Goal: Task Accomplishment & Management: Manage account settings

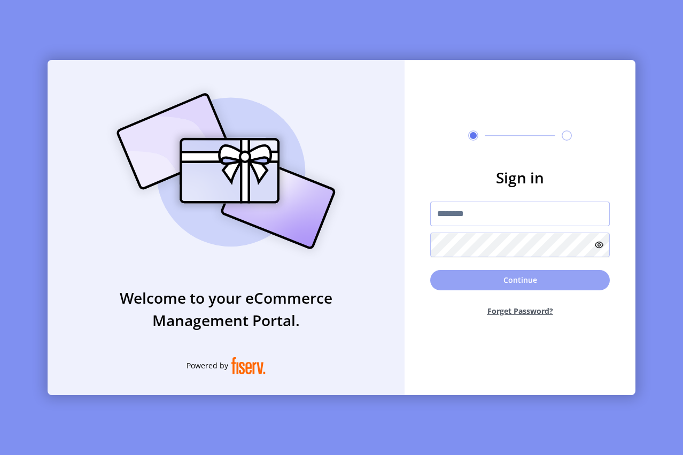
type input "**********"
click at [507, 278] on button "Continue" at bounding box center [519, 280] width 179 height 20
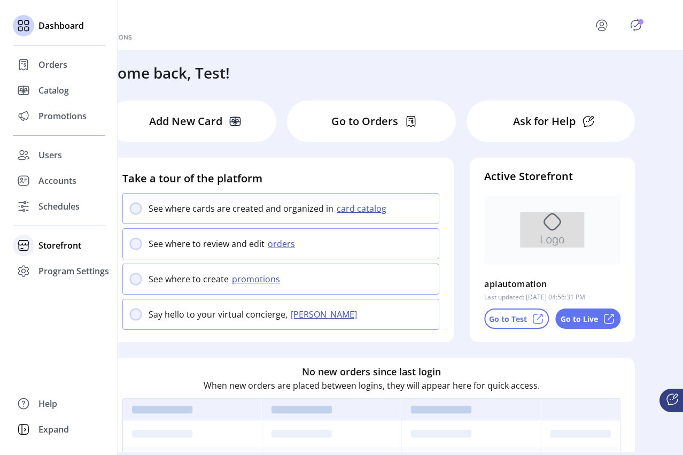
click at [52, 246] on span "Storefront" at bounding box center [59, 245] width 43 height 13
click at [57, 119] on span "Promotions" at bounding box center [62, 115] width 48 height 13
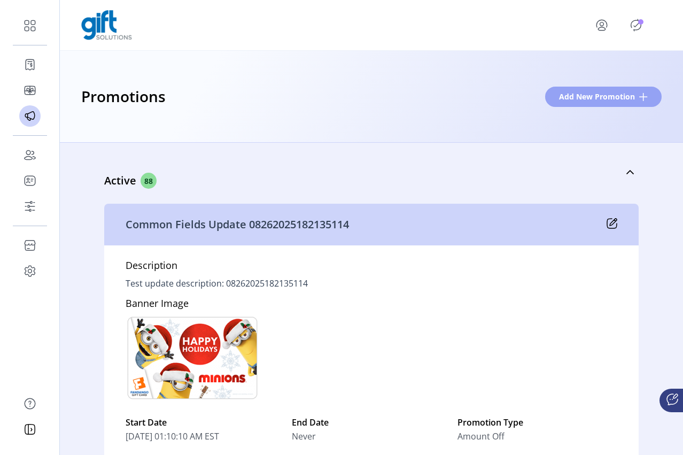
click at [602, 98] on span "Add New Promotion" at bounding box center [597, 96] width 76 height 11
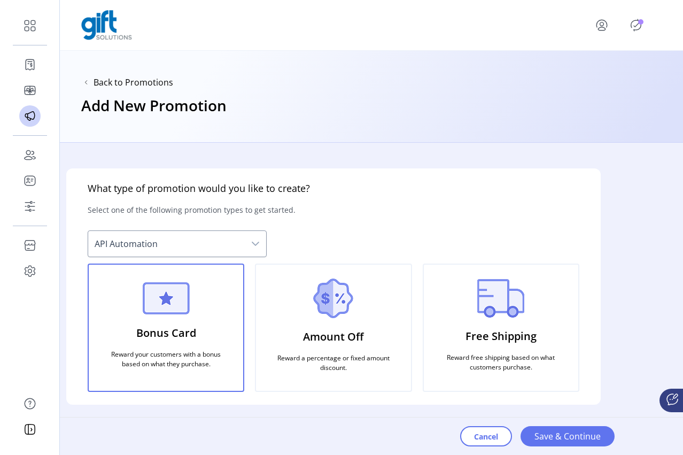
click at [552, 435] on div "Cancel Save & Continue" at bounding box center [558, 435] width 197 height 37
click at [230, 240] on span "API Automation" at bounding box center [166, 244] width 156 height 26
drag, startPoint x: 422, startPoint y: 203, endPoint x: 393, endPoint y: 225, distance: 36.6
click at [422, 203] on div "What type of promotion would you like to create? Select one of the following pr…" at bounding box center [333, 286] width 534 height 236
drag, startPoint x: 152, startPoint y: 346, endPoint x: 183, endPoint y: 342, distance: 31.7
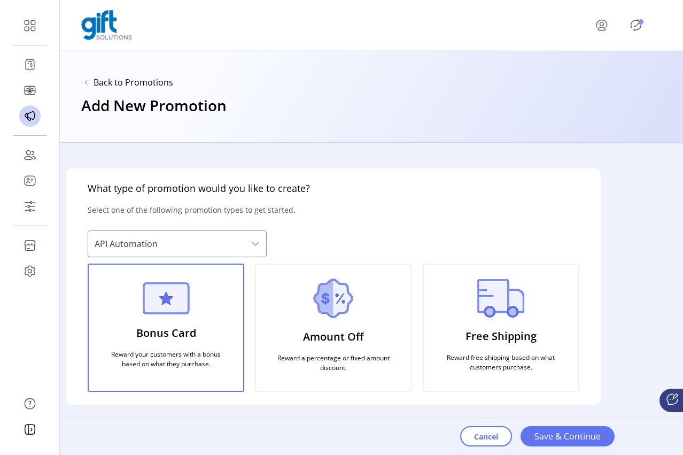
click at [152, 346] on p "Reward your customers with a bonus based on what they purchase." at bounding box center [165, 359] width 129 height 28
click at [561, 432] on div "Cancel Save & Continue" at bounding box center [558, 435] width 197 height 37
click at [319, 306] on img at bounding box center [333, 298] width 40 height 40
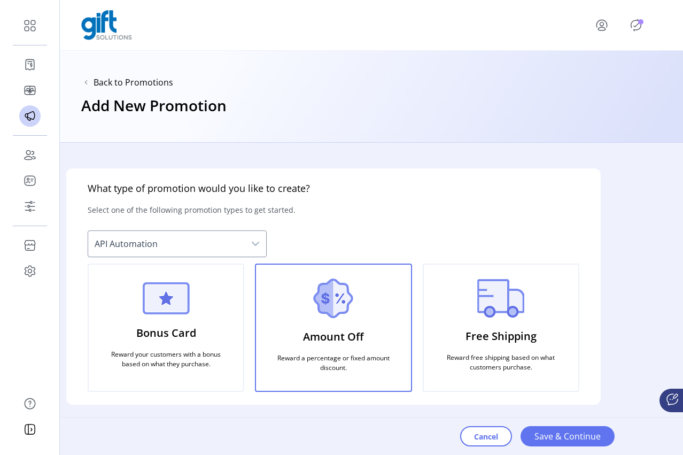
click at [506, 324] on p "Free Shipping" at bounding box center [500, 336] width 71 height 25
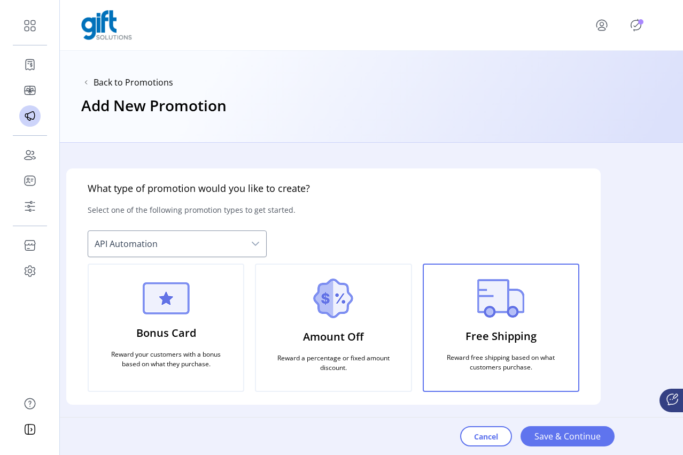
click at [108, 343] on div "Bonus Card Reward your customers with a bonus based on what they purchase." at bounding box center [166, 327] width 156 height 128
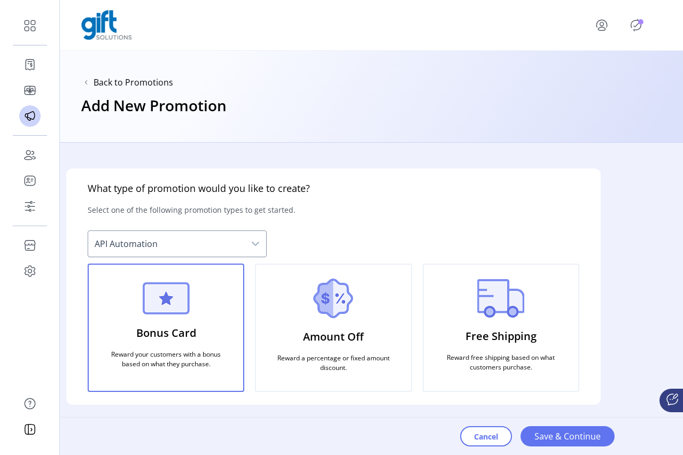
click at [562, 437] on div "Cancel Save & Continue" at bounding box center [558, 435] width 197 height 37
click at [563, 434] on div "Cancel Save & Continue" at bounding box center [558, 435] width 197 height 37
click at [565, 435] on div "Cancel Save & Continue" at bounding box center [558, 435] width 197 height 37
click at [569, 434] on div "Cancel Save & Continue" at bounding box center [558, 435] width 197 height 37
click at [570, 432] on div "Cancel Save & Continue" at bounding box center [558, 435] width 197 height 37
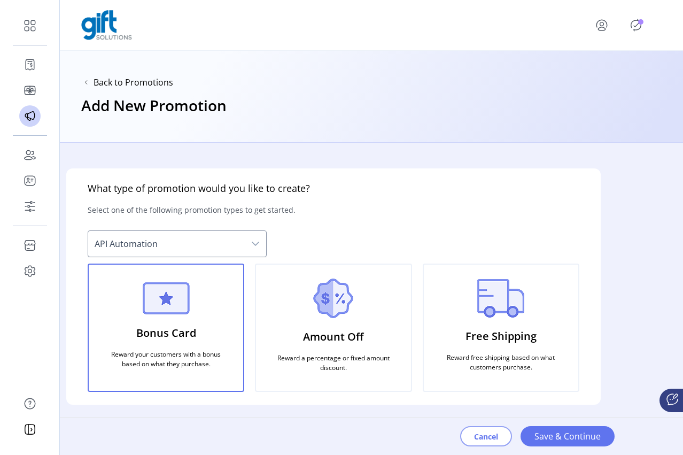
click at [488, 439] on span "Cancel" at bounding box center [486, 435] width 24 height 11
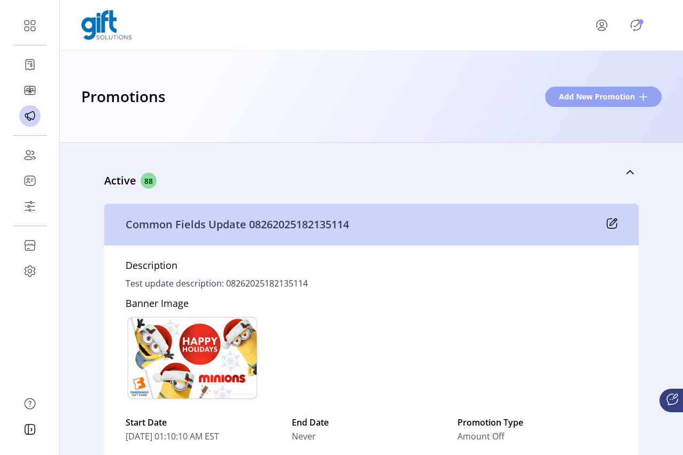
click at [574, 96] on span "Add New Promotion" at bounding box center [597, 96] width 76 height 11
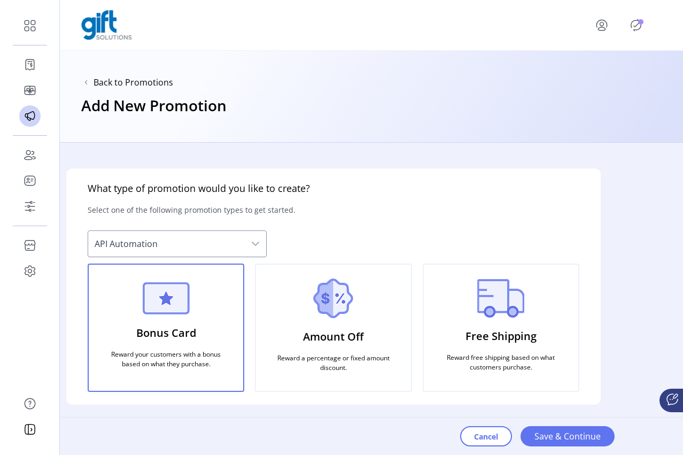
click at [240, 242] on span "API Automation" at bounding box center [166, 244] width 156 height 26
drag, startPoint x: 488, startPoint y: 282, endPoint x: 524, endPoint y: 242, distance: 54.1
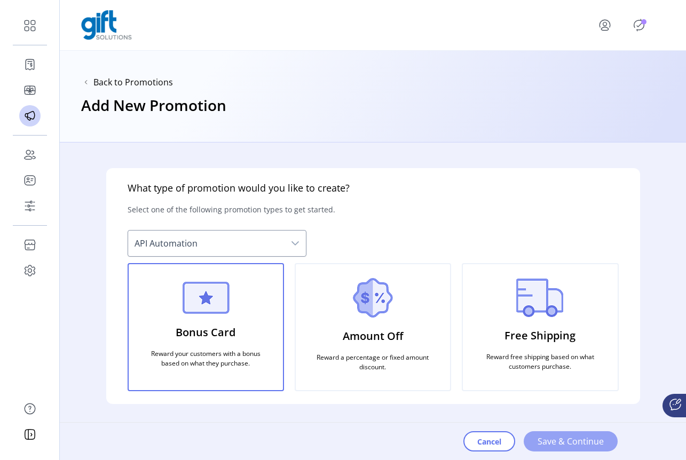
click at [558, 442] on span "Save & Continue" at bounding box center [571, 441] width 66 height 13
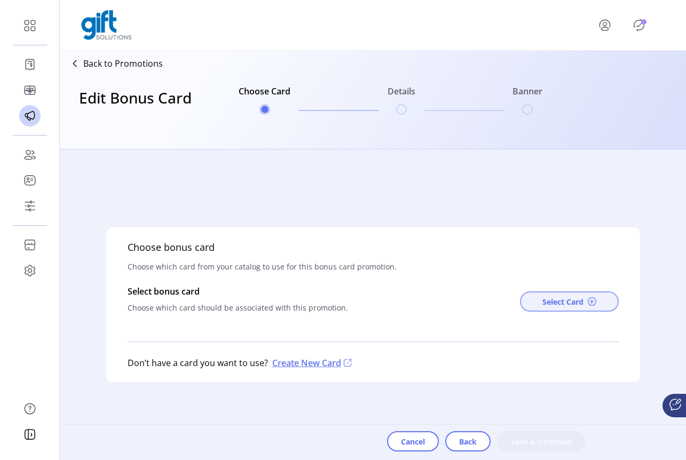
click at [567, 302] on span "Select Card" at bounding box center [563, 301] width 41 height 11
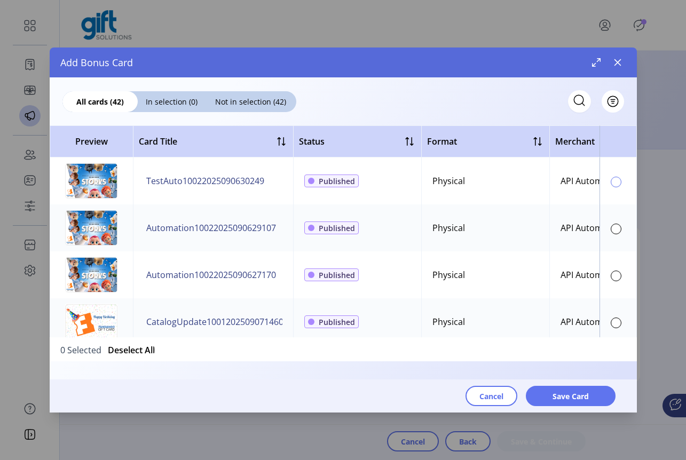
click at [614, 185] on div at bounding box center [616, 182] width 11 height 11
click at [574, 394] on span "Save Card" at bounding box center [571, 396] width 36 height 11
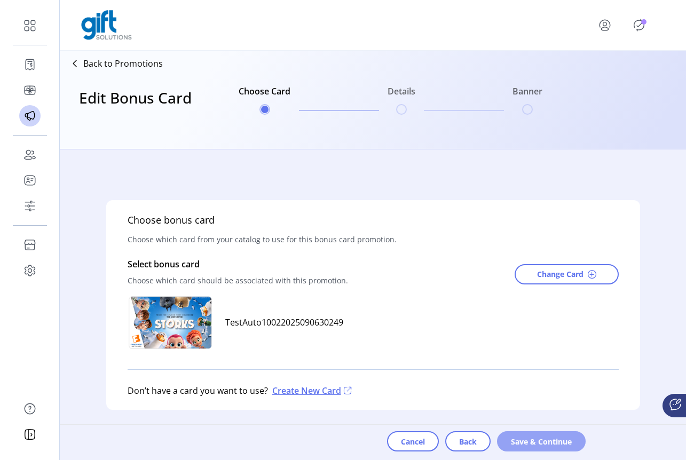
click at [522, 446] on span "Save & Continue" at bounding box center [541, 441] width 61 height 11
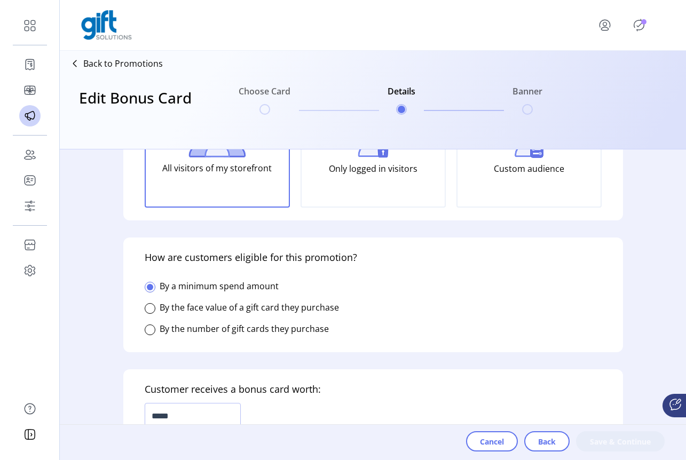
scroll to position [248, 0]
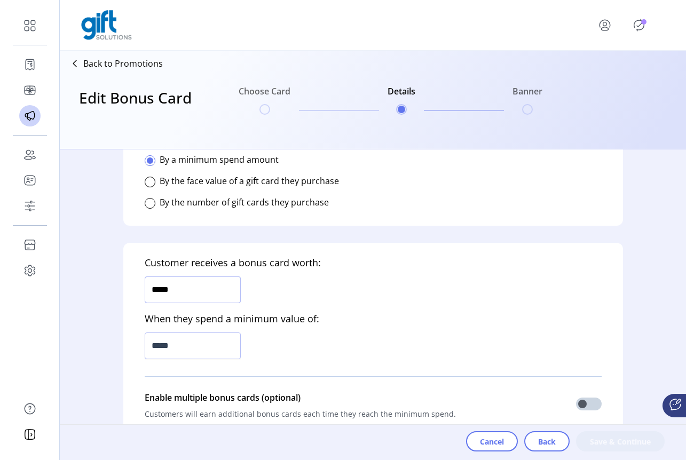
click at [158, 290] on input "*****" at bounding box center [193, 290] width 96 height 27
type input "******"
click at [159, 347] on input "*****" at bounding box center [193, 346] width 96 height 27
type input "******"
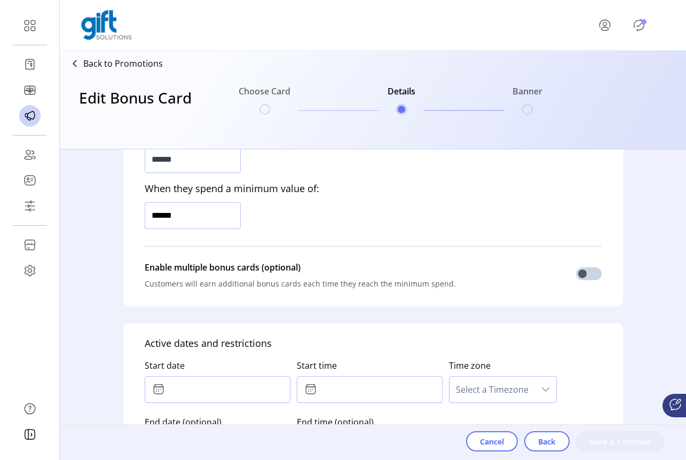
scroll to position [380, 0]
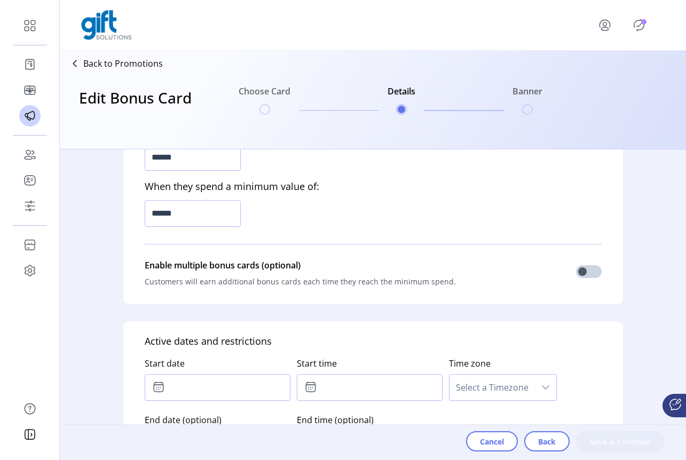
click at [485, 386] on span "Select a Timezone" at bounding box center [492, 388] width 85 height 26
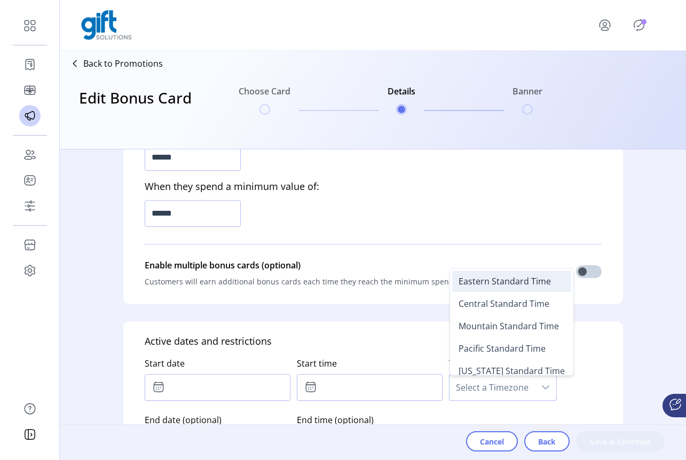
click at [483, 284] on span "Eastern Standard Time" at bounding box center [505, 282] width 92 height 12
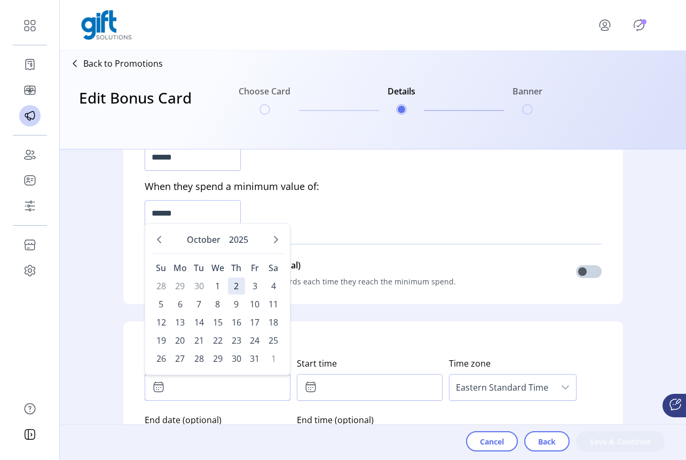
click at [201, 390] on input "text" at bounding box center [218, 387] width 146 height 27
click at [233, 289] on span "2" at bounding box center [236, 286] width 17 height 17
type input "**********"
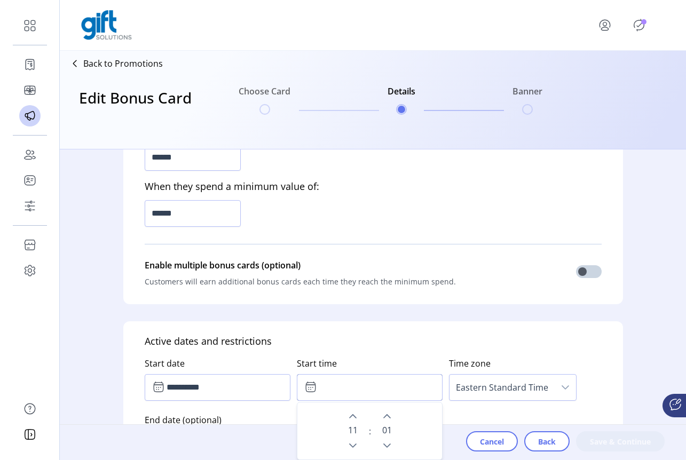
click at [319, 398] on input "text" at bounding box center [370, 387] width 146 height 27
click at [356, 434] on div "11" at bounding box center [353, 431] width 24 height 44
click at [388, 433] on span "0 1" at bounding box center [387, 430] width 10 height 13
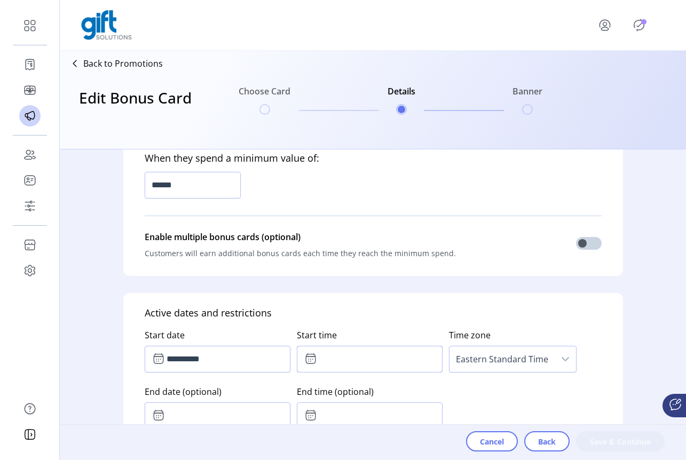
scroll to position [473, 0]
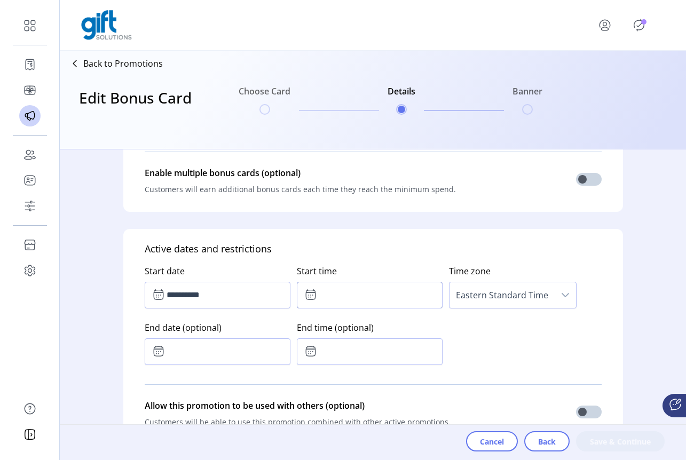
click at [360, 299] on input "text" at bounding box center [370, 295] width 146 height 27
click at [387, 338] on span "0 1" at bounding box center [387, 338] width 10 height 13
click at [352, 338] on span "11" at bounding box center [353, 338] width 10 height 13
click at [348, 340] on span "11" at bounding box center [353, 338] width 10 height 13
click at [314, 301] on icon at bounding box center [310, 294] width 13 height 13
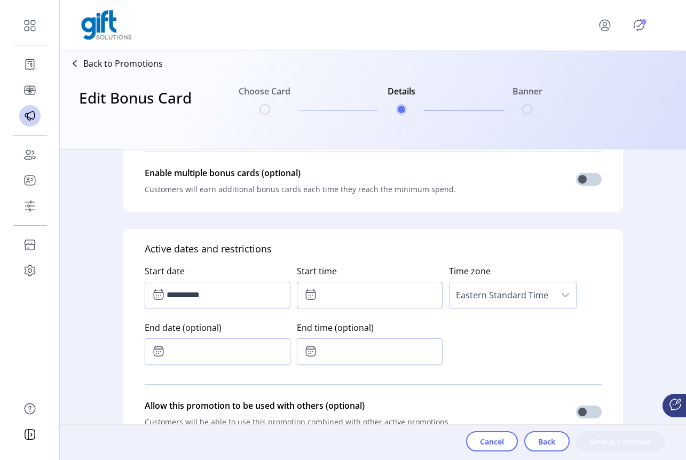
click at [323, 298] on input "text" at bounding box center [370, 295] width 146 height 27
click at [389, 339] on span "0 2" at bounding box center [387, 338] width 10 height 13
click at [383, 324] on icon "Next Minute" at bounding box center [386, 324] width 7 height 4
click at [387, 356] on icon "Previous Minute" at bounding box center [386, 353] width 9 height 9
type input "*****"
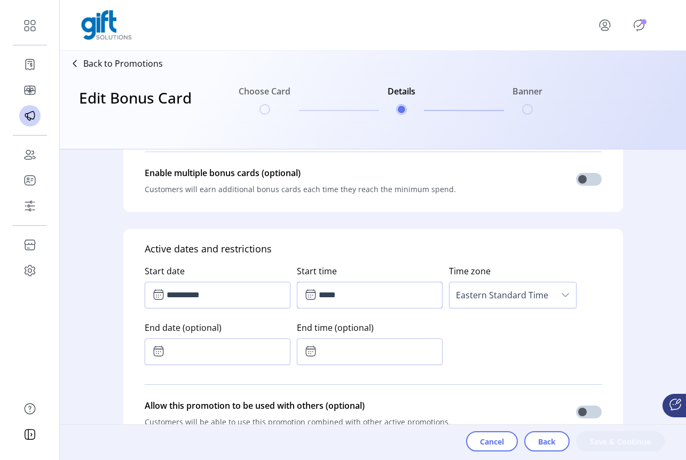
click at [490, 341] on div "**********" at bounding box center [373, 312] width 457 height 113
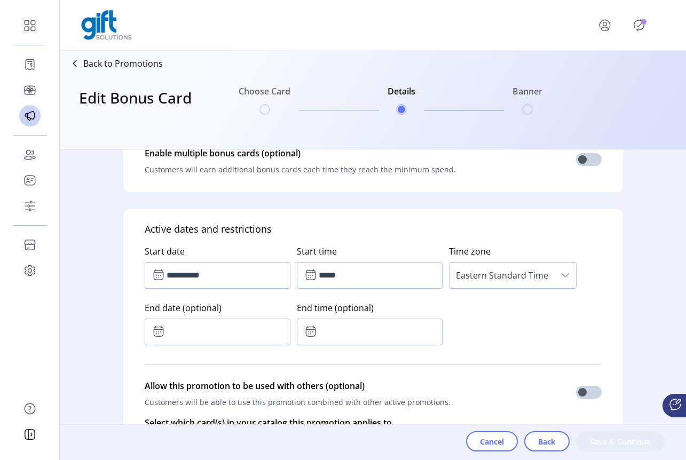
scroll to position [614, 0]
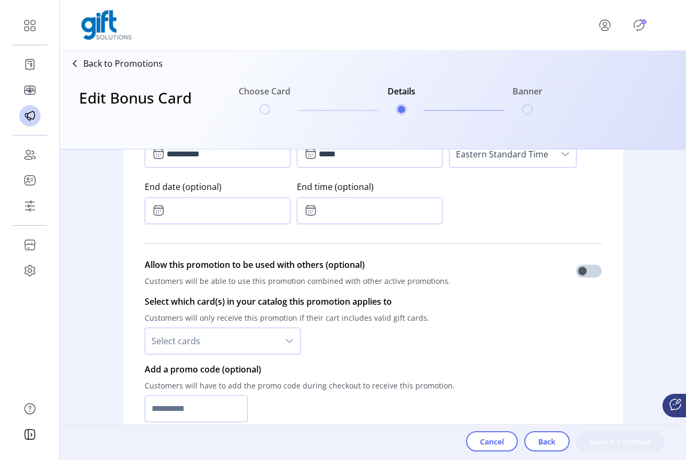
drag, startPoint x: 278, startPoint y: 337, endPoint x: 271, endPoint y: 342, distance: 8.9
click at [279, 337] on div "dropdown trigger" at bounding box center [289, 341] width 21 height 26
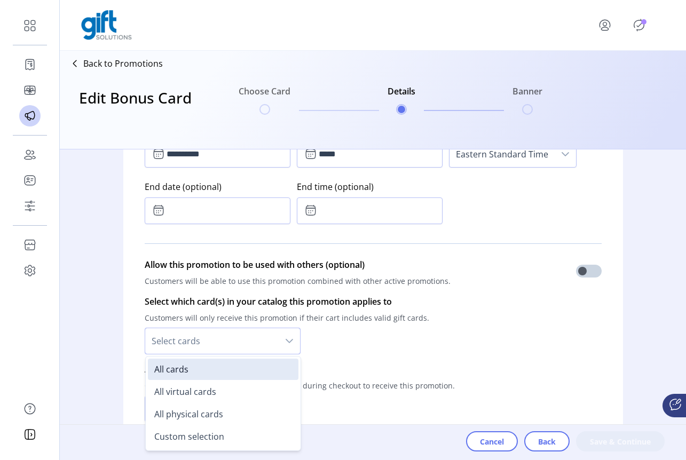
click at [419, 359] on div "Add a promo code (optional) Customers will have to add the promo code during ch…" at bounding box center [300, 393] width 310 height 68
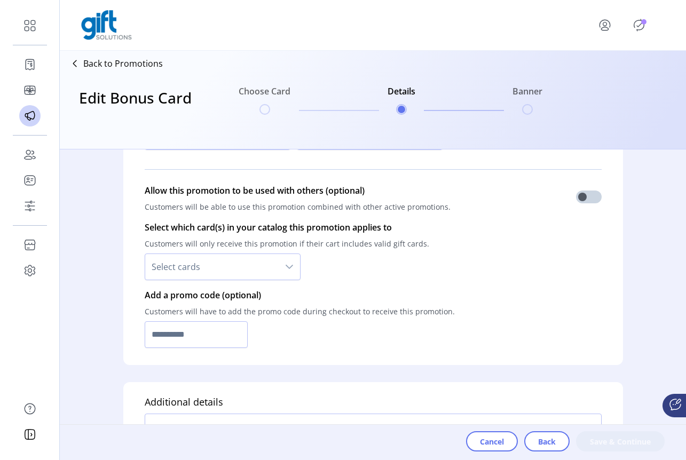
scroll to position [748, 0]
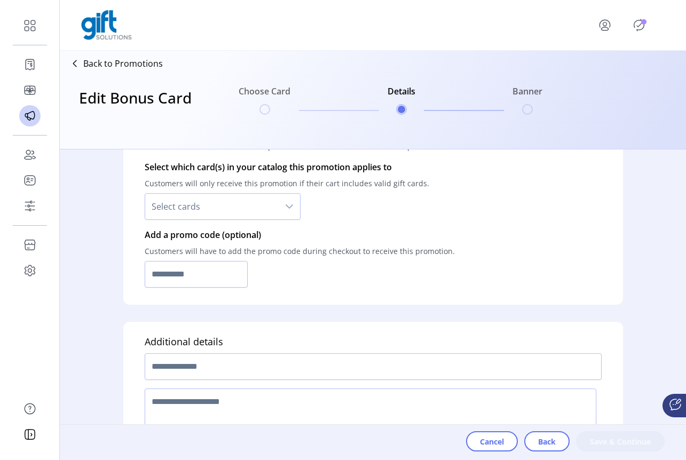
click at [249, 208] on span "Select cards" at bounding box center [212, 207] width 134 height 26
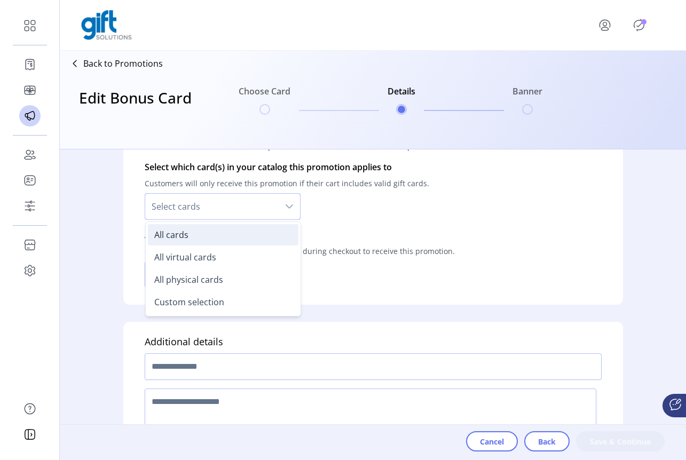
click at [203, 238] on li "All cards" at bounding box center [223, 234] width 151 height 21
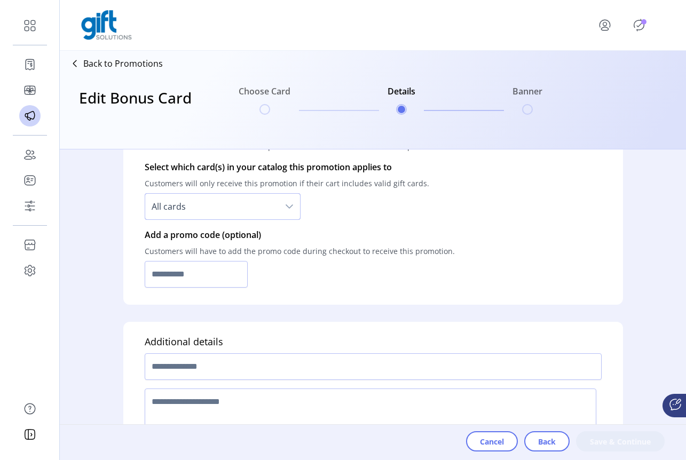
scroll to position [750, 0]
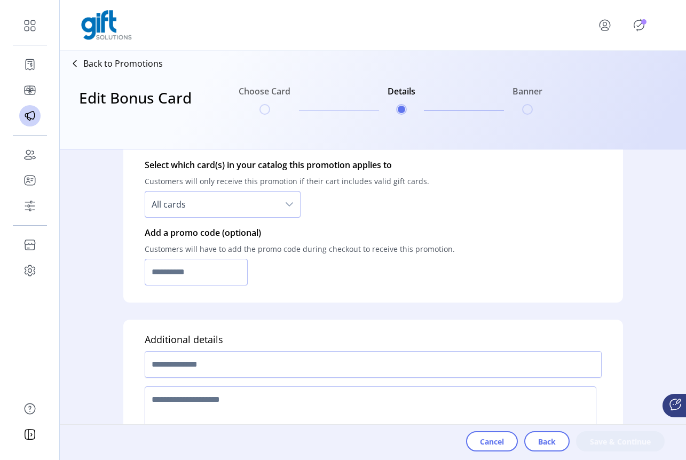
click at [152, 279] on input "text" at bounding box center [197, 272] width 104 height 27
click at [212, 278] on input "text" at bounding box center [197, 272] width 104 height 27
paste input "**********"
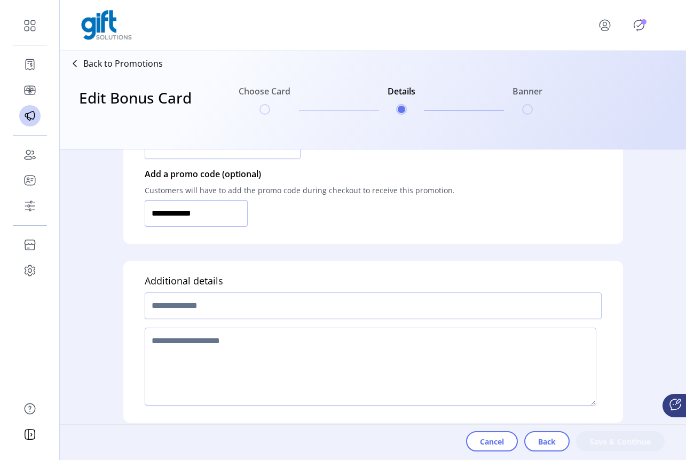
scroll to position [815, 0]
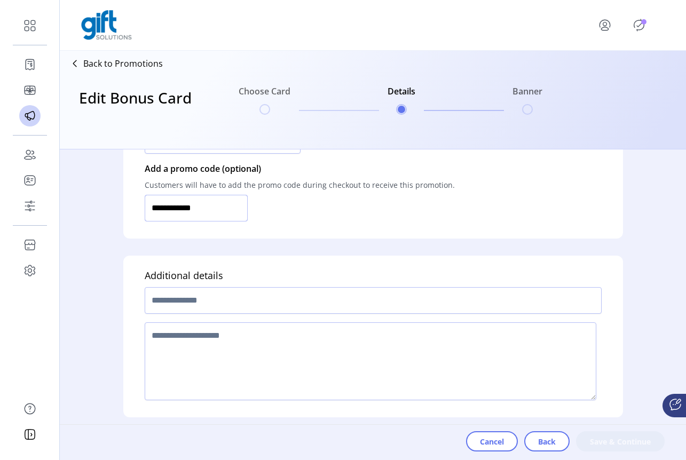
type input "**********"
click at [210, 306] on input "text" at bounding box center [373, 300] width 457 height 27
type input "**********"
click at [210, 345] on textarea at bounding box center [371, 362] width 452 height 78
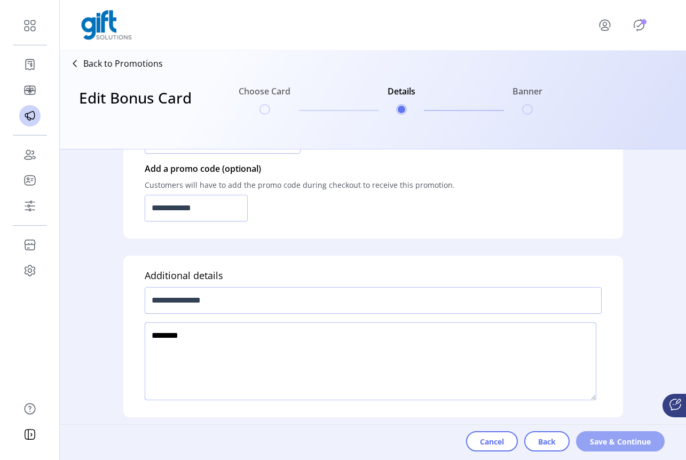
type textarea "********"
click at [597, 434] on button "Save & Continue" at bounding box center [620, 442] width 89 height 20
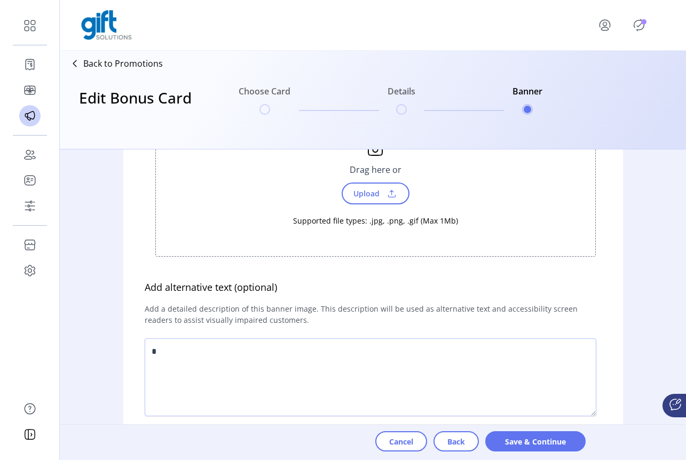
scroll to position [522, 0]
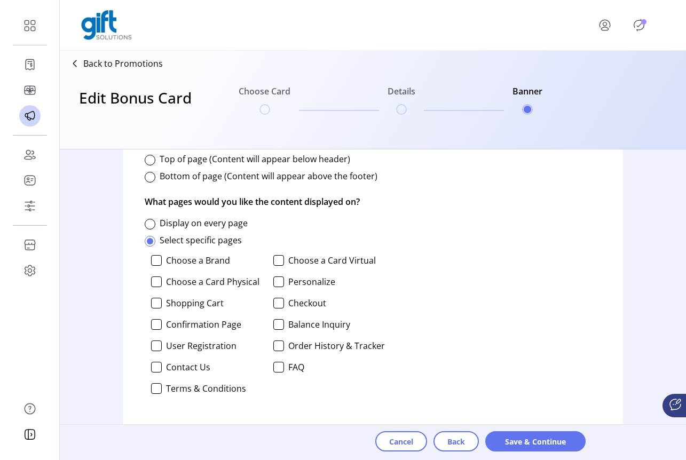
click at [155, 227] on div "Display on every page" at bounding box center [265, 223] width 240 height 13
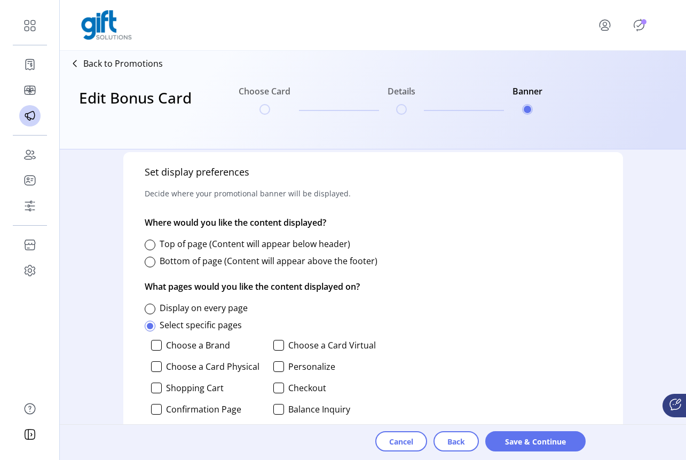
scroll to position [431, 0]
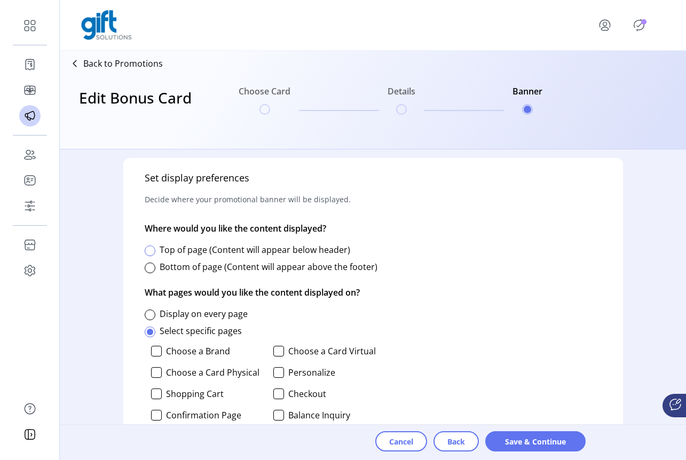
click at [154, 250] on div at bounding box center [150, 251] width 11 height 11
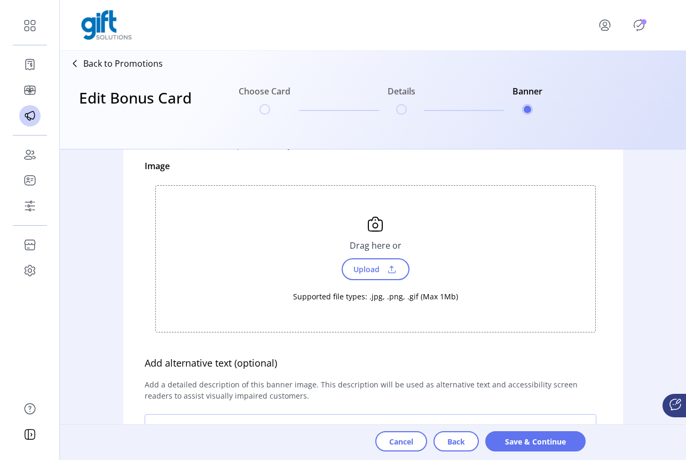
scroll to position [3, 0]
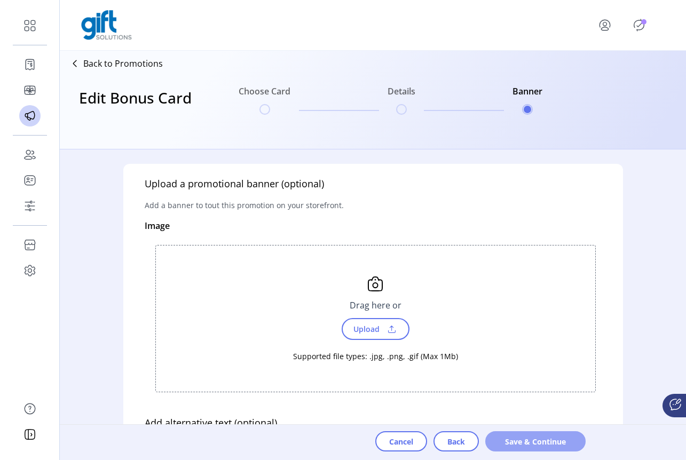
click at [544, 435] on button "Save & Continue" at bounding box center [536, 442] width 100 height 20
click at [445, 445] on button "Back" at bounding box center [456, 442] width 45 height 20
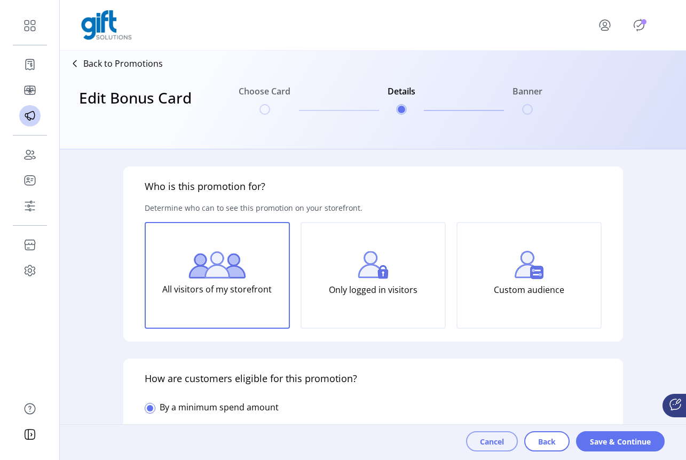
click at [492, 439] on span "Cancel" at bounding box center [492, 441] width 24 height 11
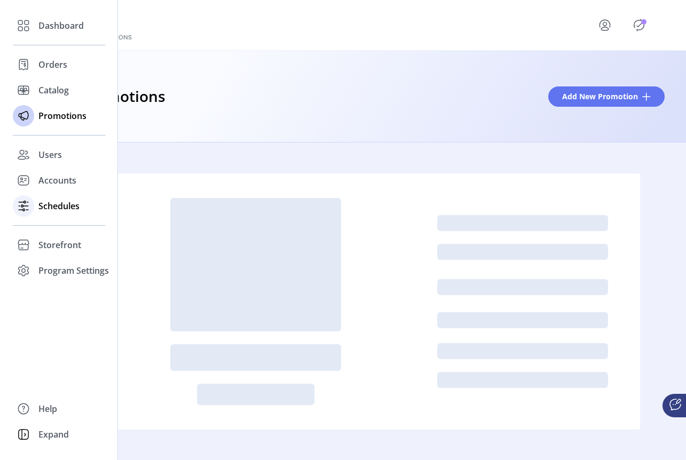
click at [29, 202] on icon at bounding box center [23, 206] width 17 height 17
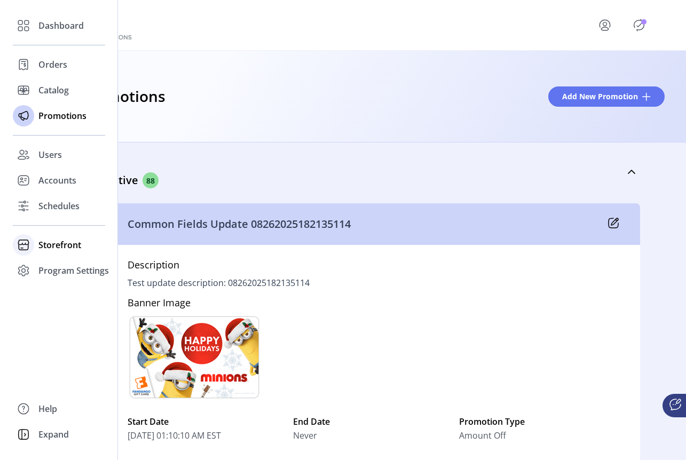
click at [53, 244] on span "Storefront" at bounding box center [59, 245] width 43 height 13
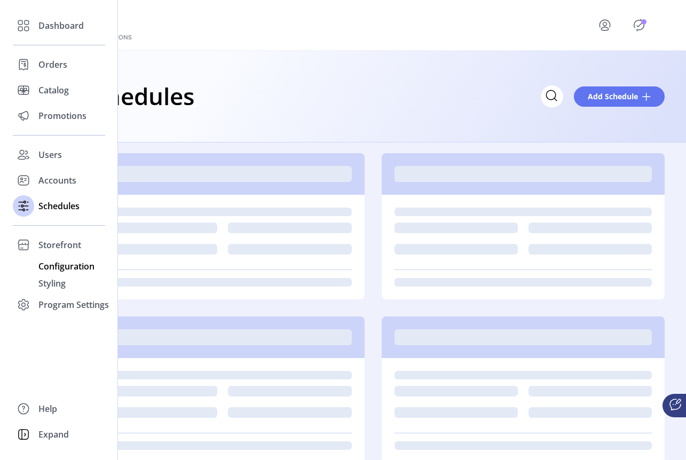
click at [60, 273] on div "Configuration" at bounding box center [59, 266] width 92 height 17
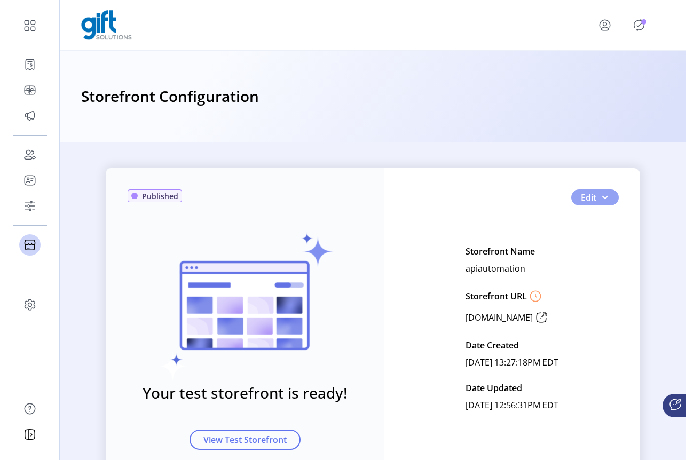
click at [610, 198] on button "Edit" at bounding box center [595, 198] width 48 height 16
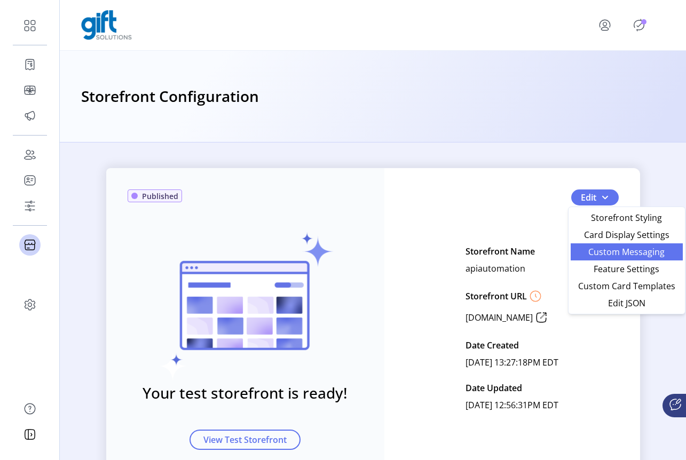
click at [635, 252] on span "Custom Messaging" at bounding box center [626, 252] width 99 height 9
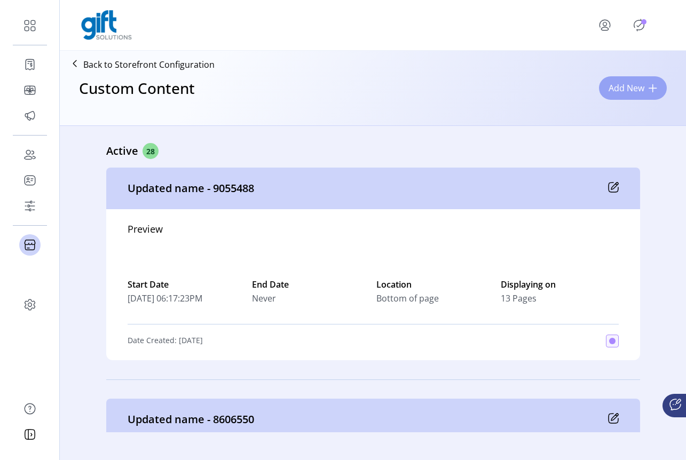
click at [628, 83] on span "Add New" at bounding box center [627, 88] width 36 height 13
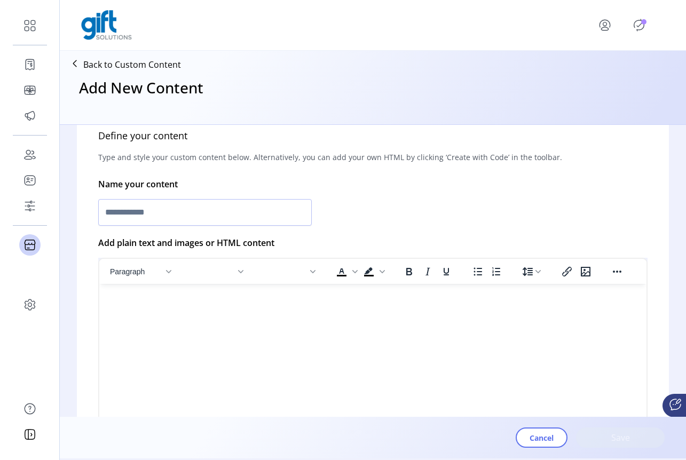
scroll to position [157, 0]
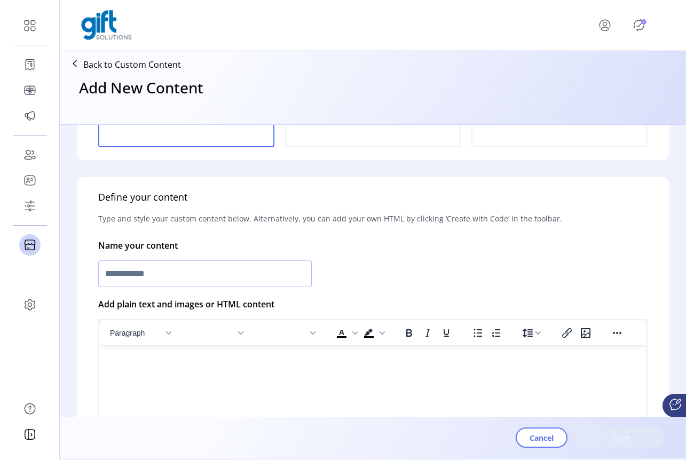
click at [131, 271] on input "text" at bounding box center [205, 274] width 214 height 27
paste input "**********"
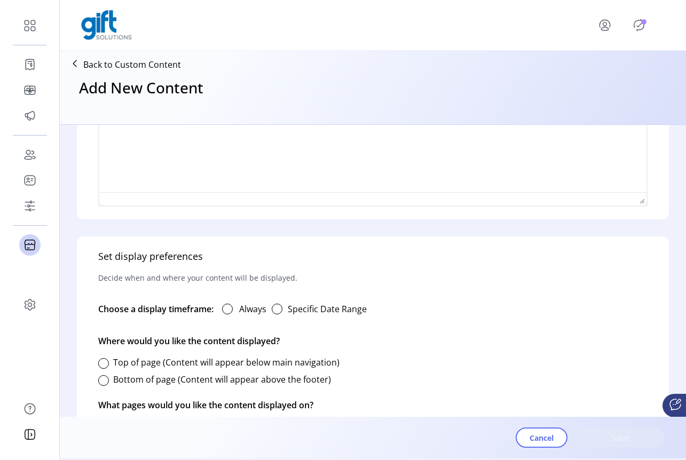
scroll to position [486, 0]
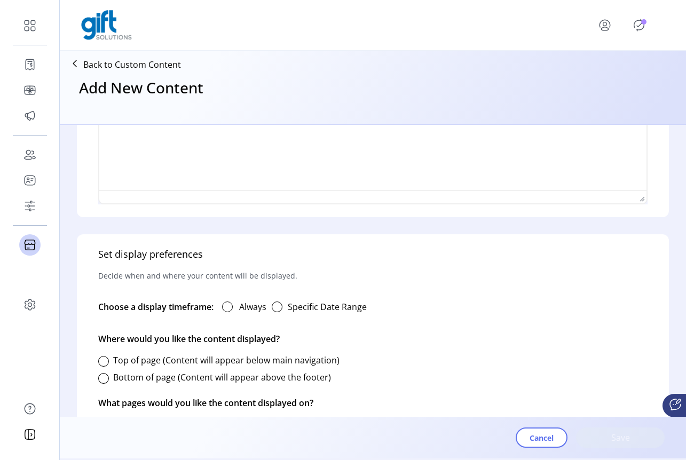
type input "**********"
click at [233, 303] on div at bounding box center [227, 307] width 11 height 11
drag, startPoint x: 113, startPoint y: 357, endPoint x: 104, endPoint y: 361, distance: 10.0
click at [109, 358] on div "Top of page (Content will appear below main navigation)" at bounding box center [218, 360] width 241 height 13
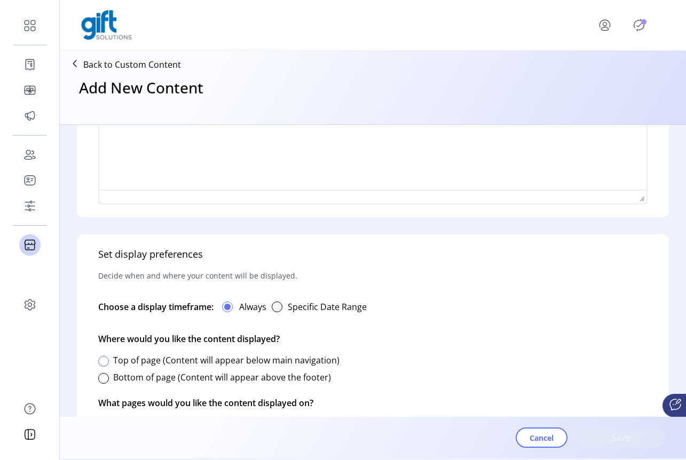
click at [103, 361] on div at bounding box center [103, 361] width 11 height 11
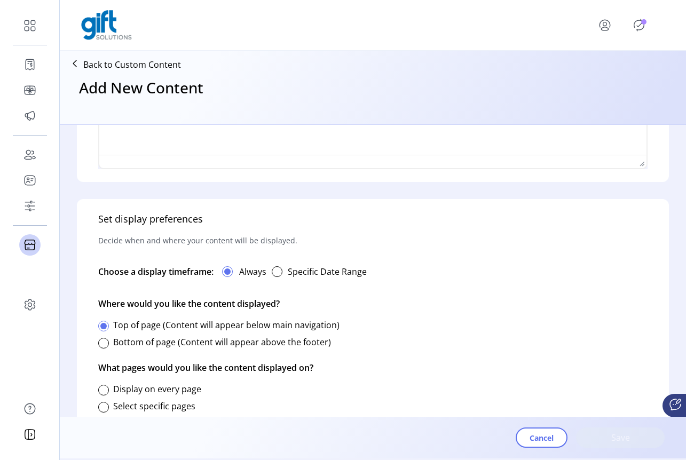
scroll to position [551, 0]
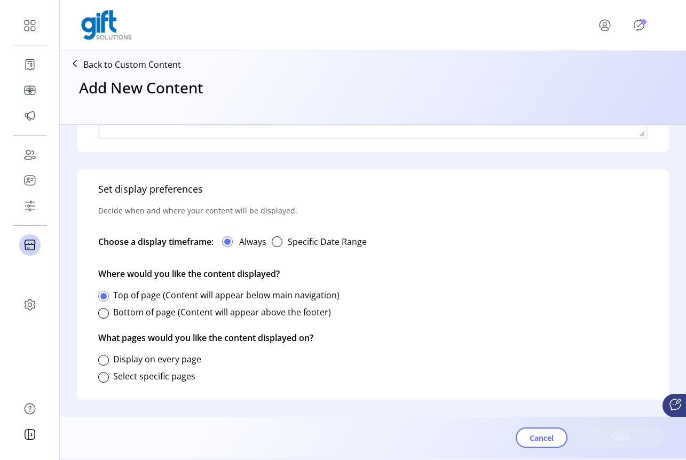
click at [108, 359] on div "Display on every page" at bounding box center [149, 359] width 103 height 13
click at [105, 361] on div at bounding box center [103, 360] width 11 height 11
click at [622, 440] on span "Save" at bounding box center [620, 438] width 61 height 13
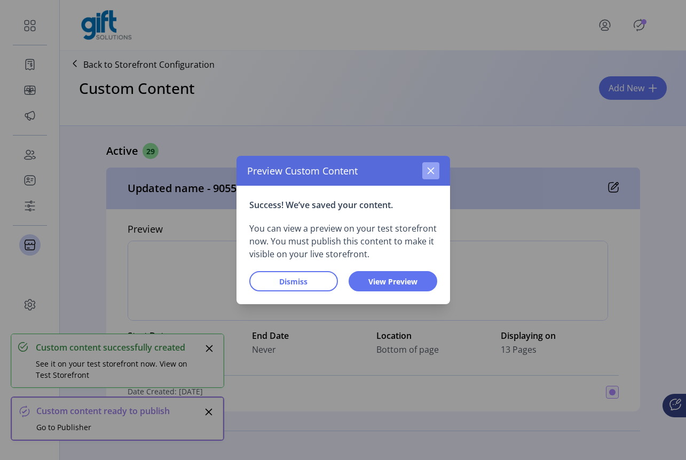
click at [433, 170] on icon "button" at bounding box center [431, 171] width 9 height 9
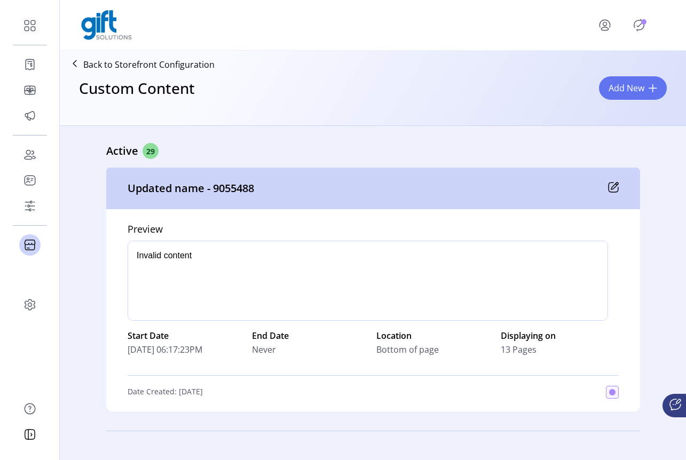
click at [645, 26] on icon "Publisher Panel" at bounding box center [639, 25] width 17 height 17
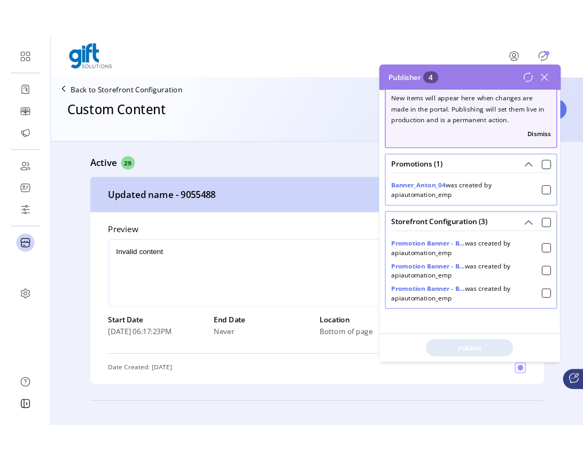
scroll to position [15, 0]
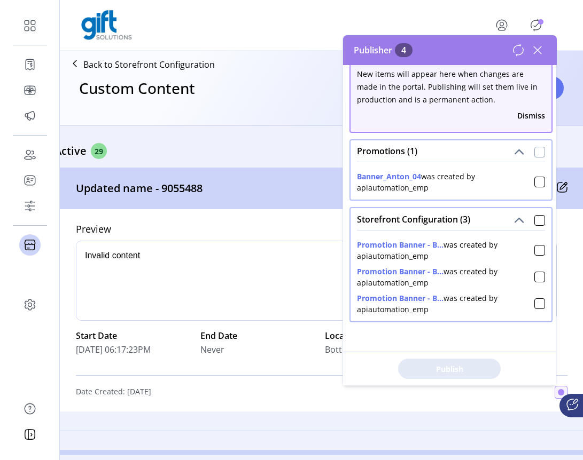
click at [534, 151] on div at bounding box center [539, 152] width 11 height 11
click at [534, 221] on div at bounding box center [539, 220] width 11 height 11
click at [451, 372] on span "Publish 4 Items" at bounding box center [449, 369] width 75 height 11
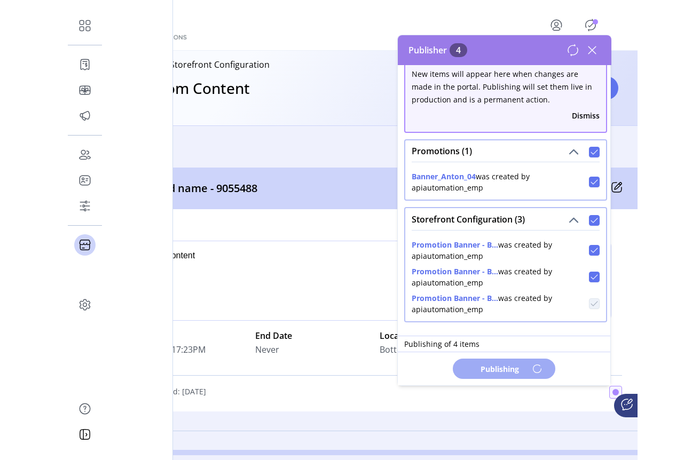
scroll to position [0, 0]
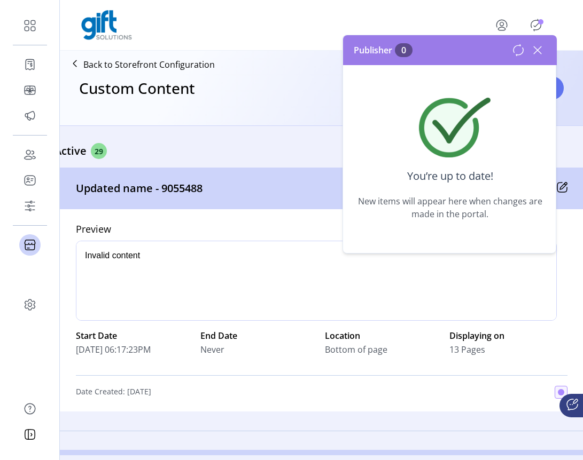
click at [515, 53] on icon at bounding box center [518, 50] width 13 height 13
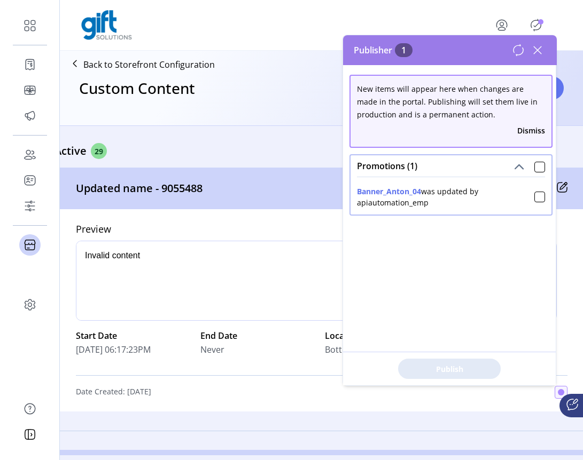
click at [544, 49] on icon at bounding box center [537, 50] width 17 height 17
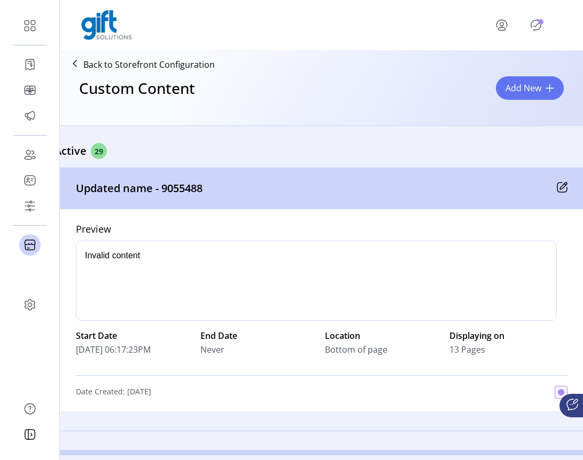
click at [534, 22] on icon "Publisher Panel" at bounding box center [535, 25] width 17 height 17
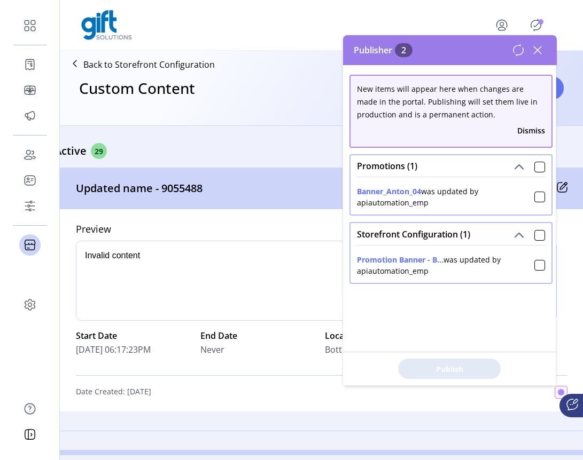
click at [537, 53] on icon at bounding box center [537, 50] width 17 height 17
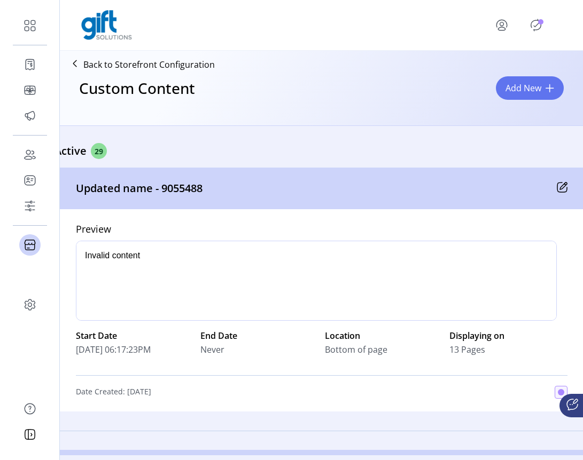
click at [533, 29] on icon "Publisher Panel" at bounding box center [535, 25] width 17 height 17
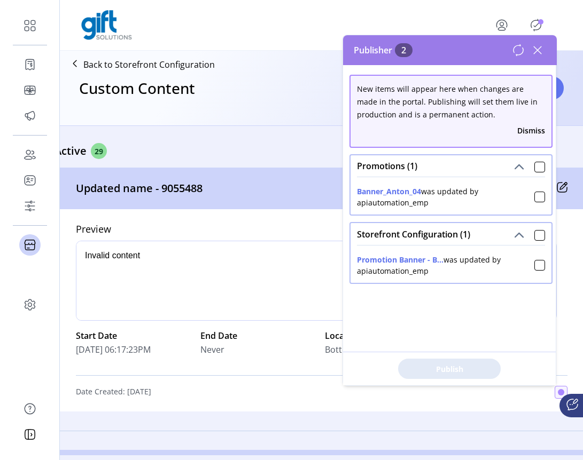
click at [538, 46] on icon at bounding box center [537, 50] width 17 height 17
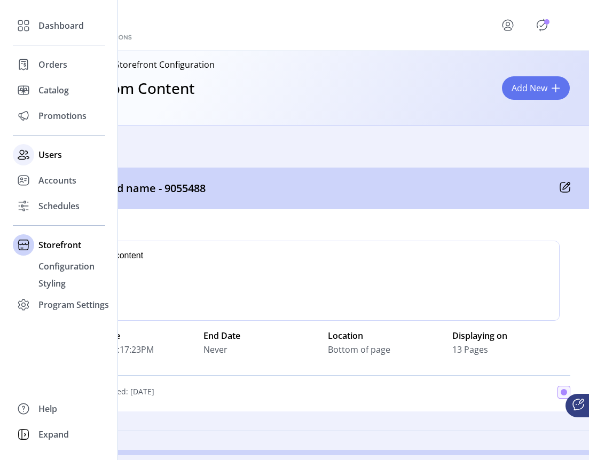
click at [53, 159] on span "Users" at bounding box center [50, 154] width 24 height 13
click at [55, 157] on span "Users" at bounding box center [50, 154] width 24 height 13
click at [2, 161] on div "Dashboard Orders Catalog Promotions Users Accounts Schedules Storefront Configu…" at bounding box center [59, 230] width 118 height 460
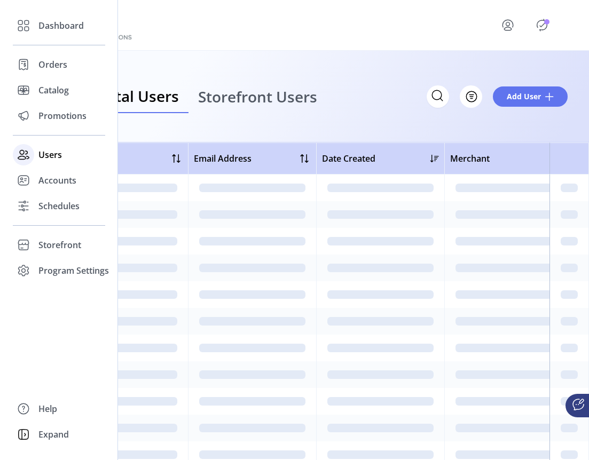
click at [27, 161] on icon at bounding box center [23, 154] width 17 height 17
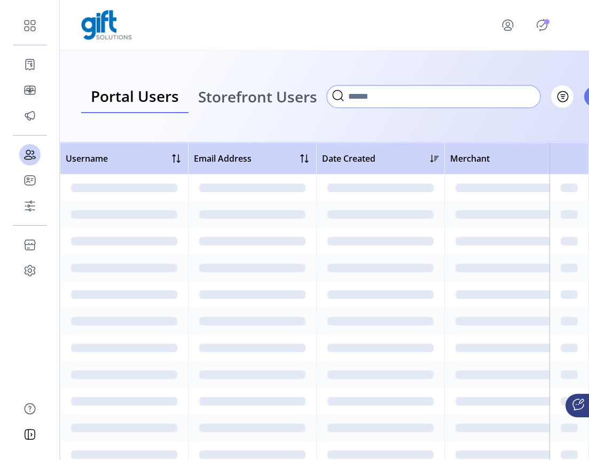
click at [438, 97] on input "Search" at bounding box center [434, 96] width 214 height 22
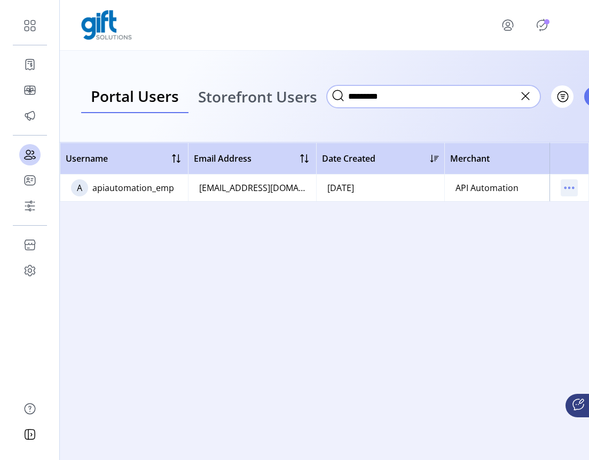
type input "*********"
click at [570, 189] on icon "menu" at bounding box center [569, 187] width 17 height 17
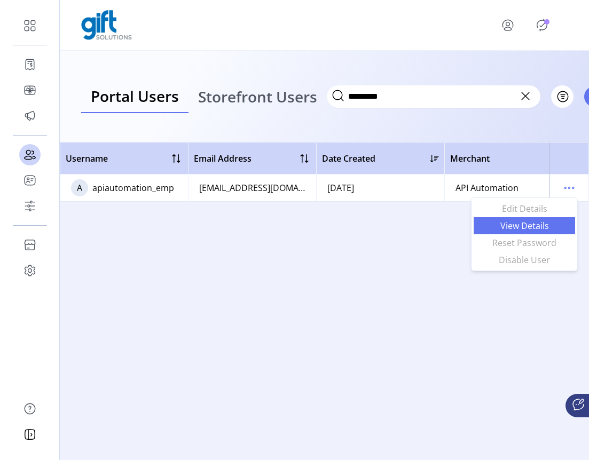
click at [542, 227] on span "View Details" at bounding box center [524, 226] width 89 height 9
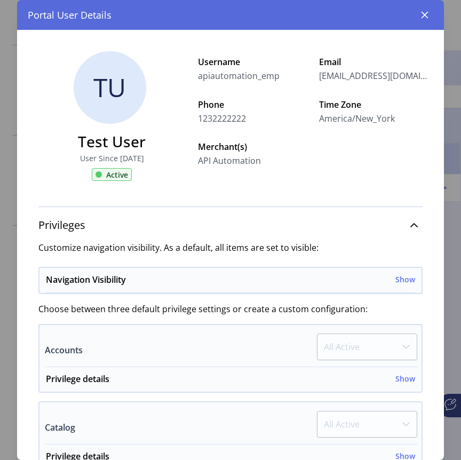
click at [424, 18] on icon "button" at bounding box center [425, 15] width 9 height 9
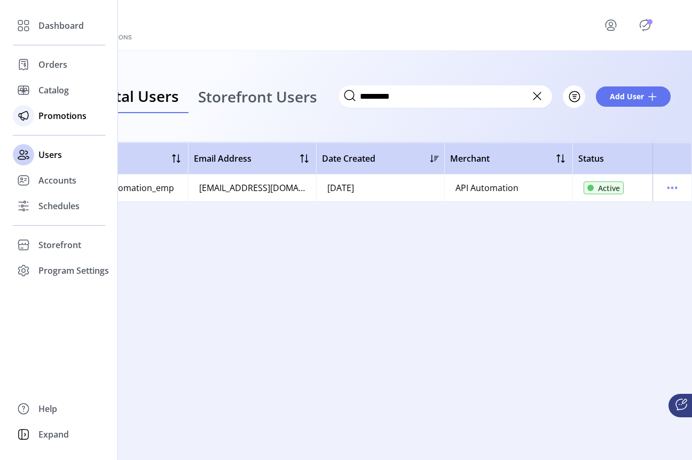
click at [36, 104] on div "Promotions" at bounding box center [59, 116] width 92 height 26
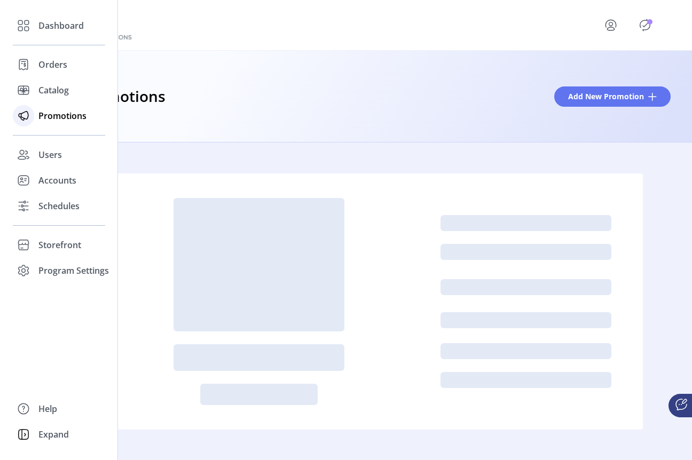
click at [49, 108] on div "Promotions" at bounding box center [59, 116] width 92 height 26
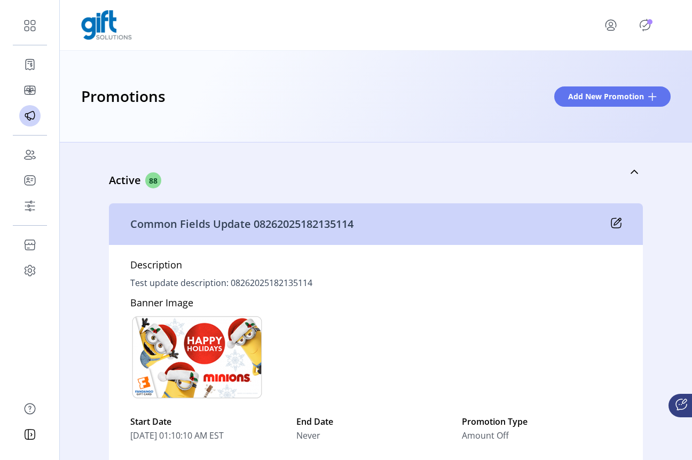
click at [438, 130] on div "Promotions Add New Promotion" at bounding box center [376, 97] width 632 height 92
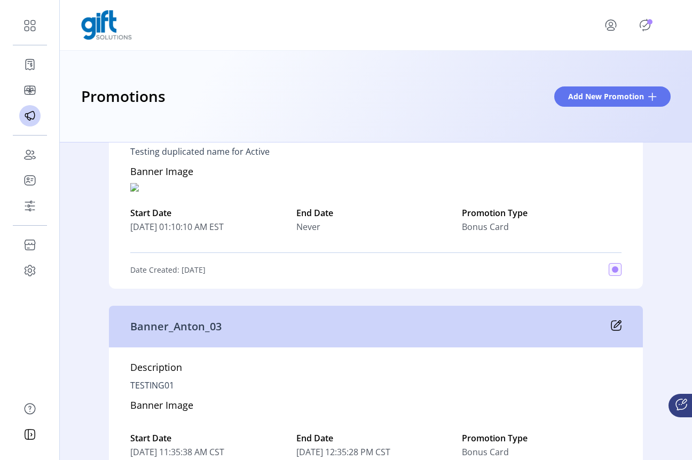
scroll to position [21054, 0]
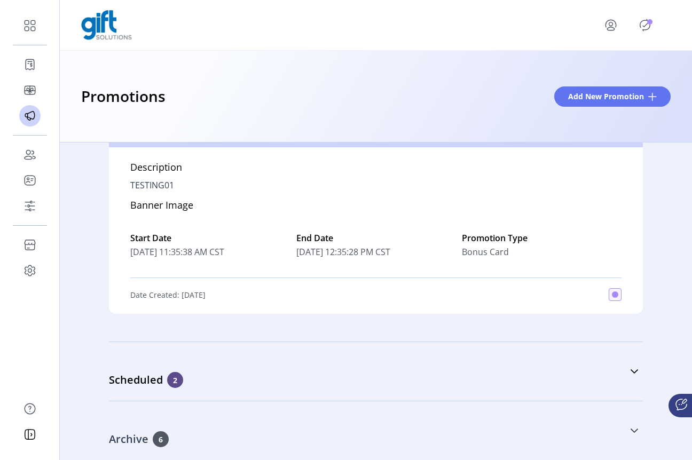
click at [162, 436] on span "6" at bounding box center [161, 440] width 16 height 16
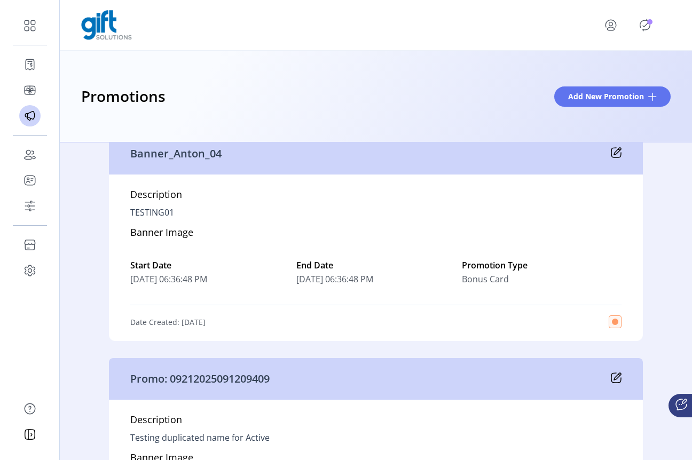
scroll to position [22070, 0]
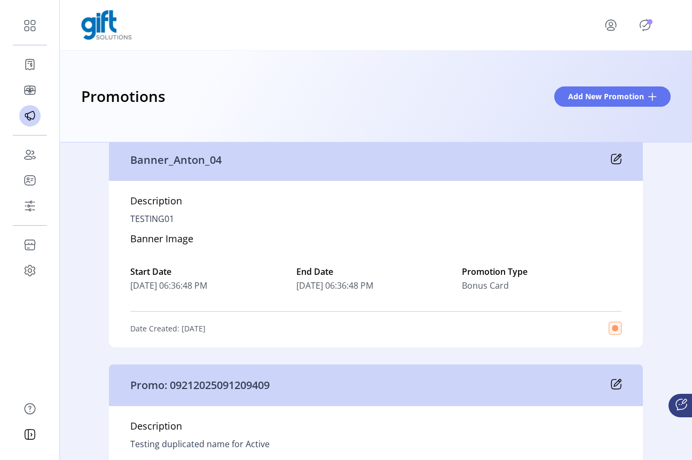
click at [614, 155] on icon at bounding box center [616, 159] width 11 height 11
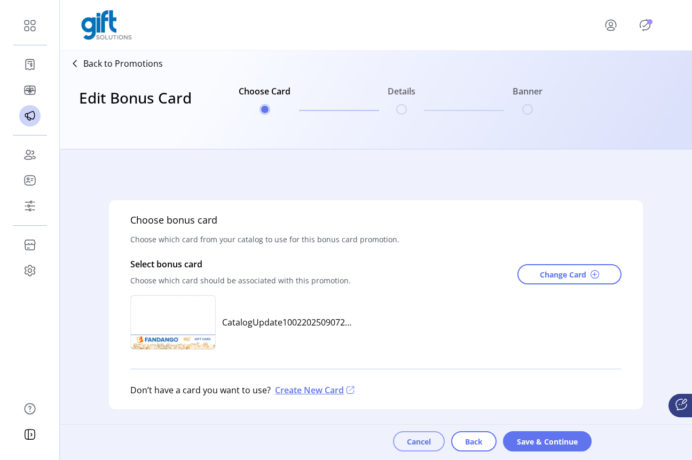
click at [415, 444] on span "Cancel" at bounding box center [419, 441] width 24 height 11
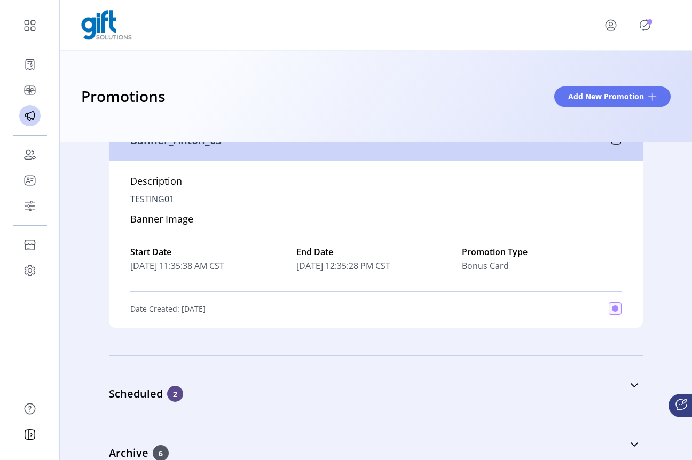
scroll to position [21054, 0]
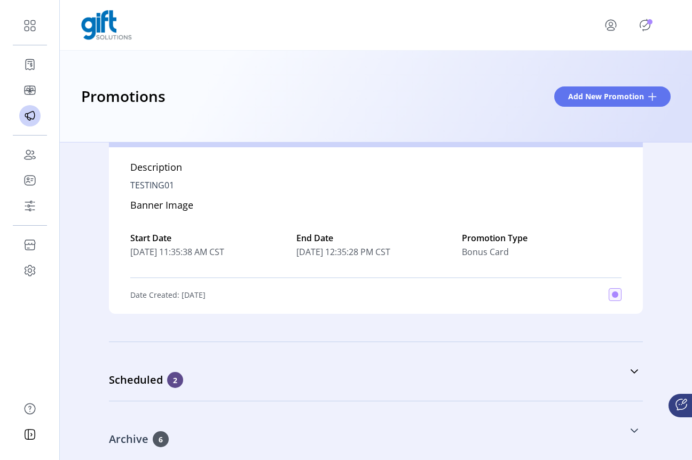
click at [564, 439] on link "Archive 6" at bounding box center [376, 431] width 534 height 46
click at [627, 433] on link "Archive 6" at bounding box center [376, 431] width 534 height 46
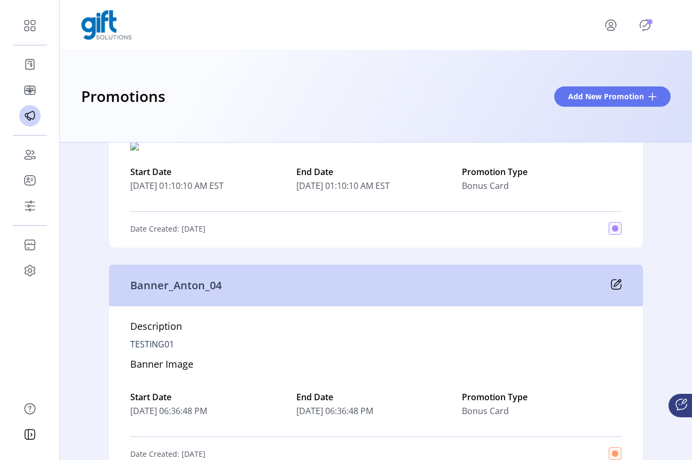
scroll to position [21949, 0]
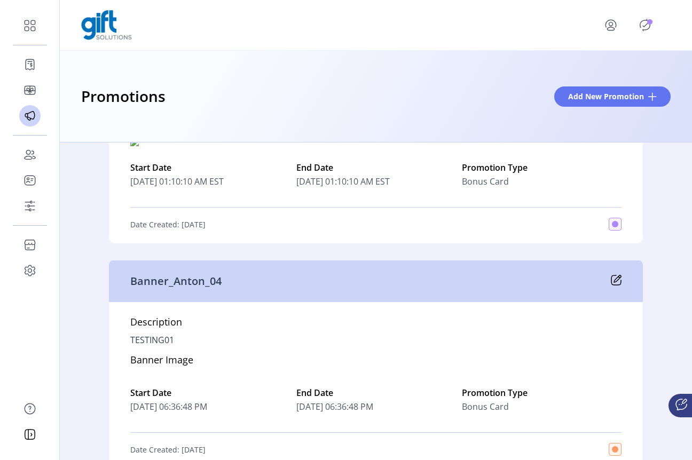
click at [611, 278] on icon at bounding box center [616, 280] width 11 height 11
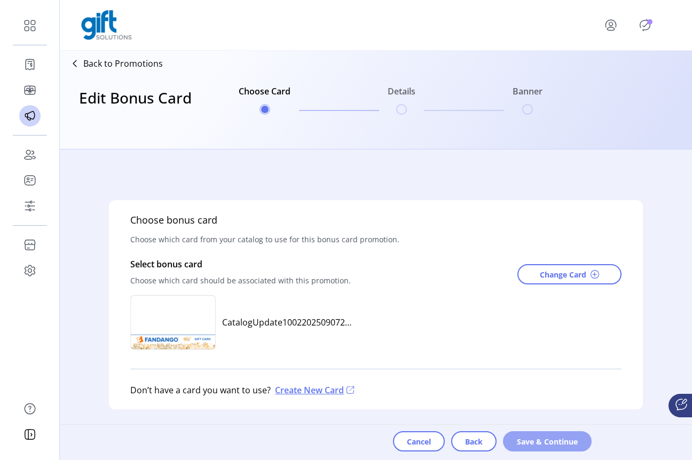
click at [540, 443] on span "Save & Continue" at bounding box center [547, 441] width 61 height 11
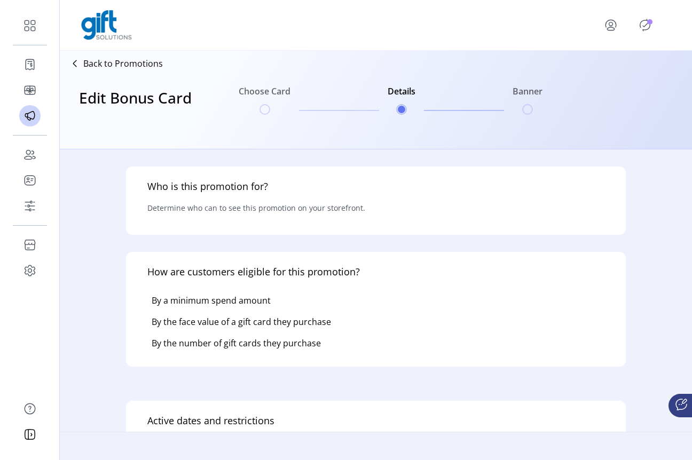
type input "**********"
type textarea "*********"
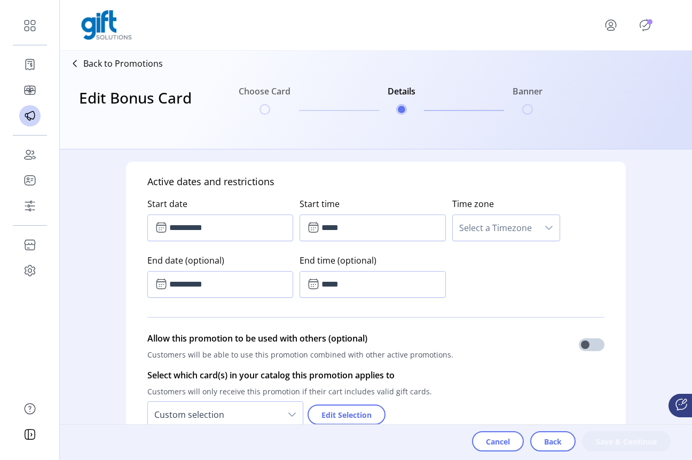
scroll to position [418, 0]
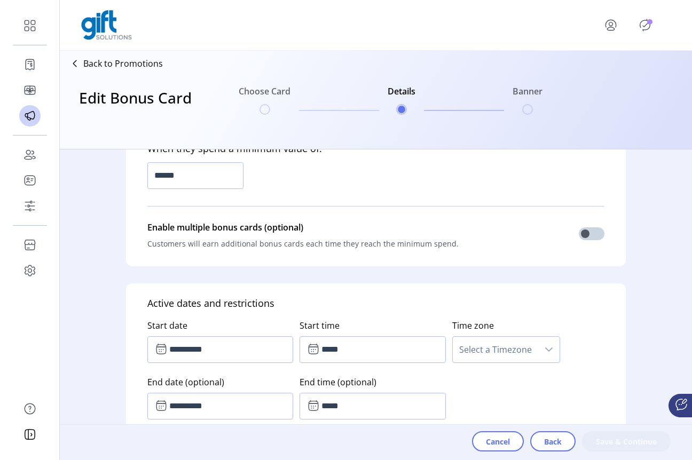
click at [513, 341] on span "Select a Timezone" at bounding box center [495, 350] width 85 height 26
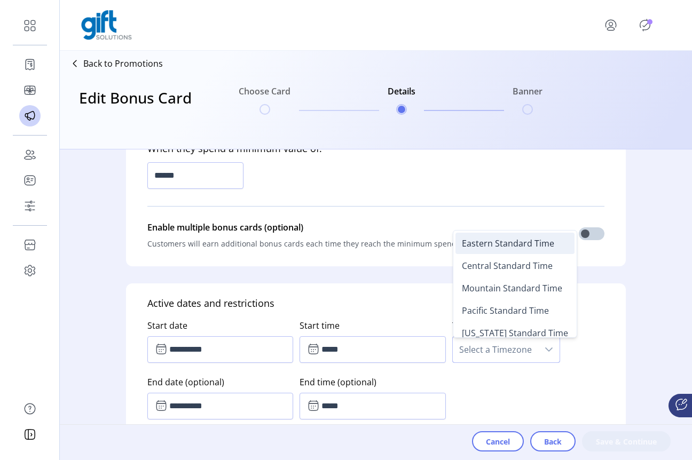
click at [486, 249] on span "Eastern Standard Time" at bounding box center [508, 244] width 92 height 12
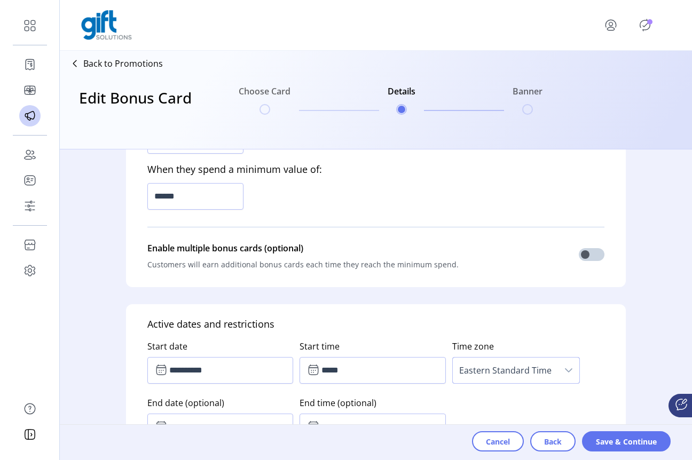
scroll to position [396, 0]
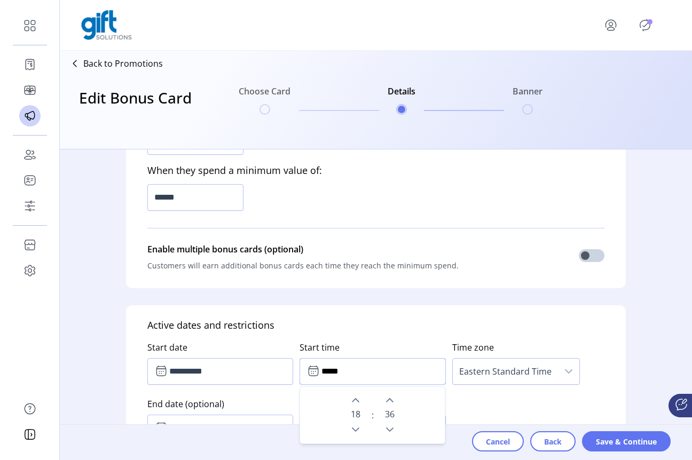
click at [333, 371] on input "*****" at bounding box center [373, 371] width 146 height 27
click at [352, 401] on icon "Next Hour" at bounding box center [355, 400] width 9 height 9
click at [359, 431] on button "Previous Hour" at bounding box center [355, 429] width 15 height 15
click at [359, 430] on button "Previous Hour" at bounding box center [355, 429] width 15 height 15
click at [356, 429] on button "Previous Hour" at bounding box center [355, 429] width 15 height 15
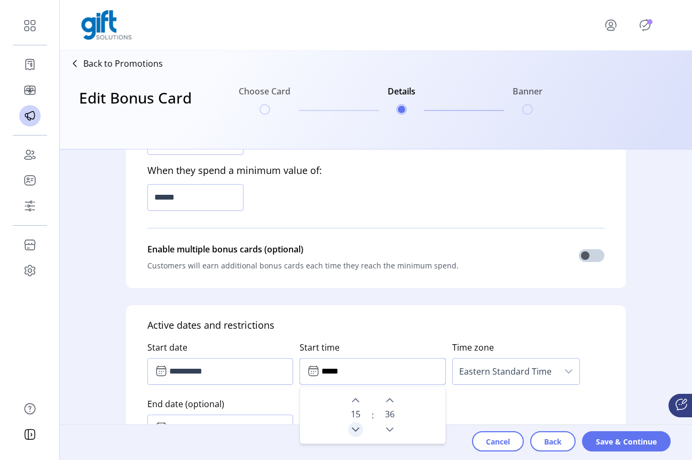
click at [353, 429] on icon "Previous Hour" at bounding box center [355, 430] width 9 height 9
click at [352, 430] on icon "Previous Hour" at bounding box center [355, 430] width 9 height 9
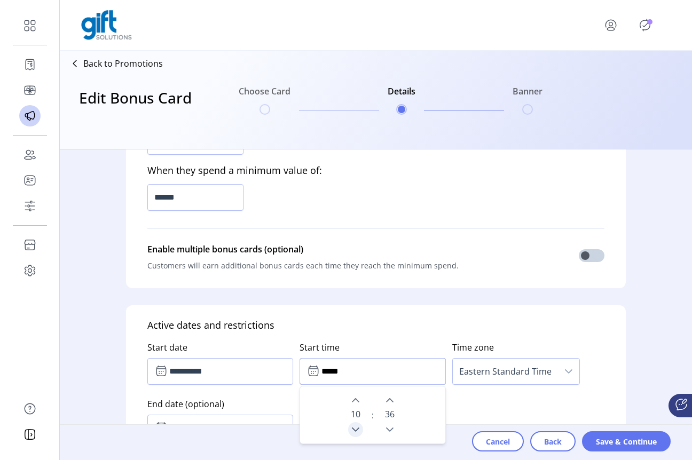
click at [352, 430] on icon "Previous Hour" at bounding box center [355, 430] width 9 height 9
click at [352, 431] on icon "Previous Hour" at bounding box center [355, 430] width 7 height 4
type input "*****"
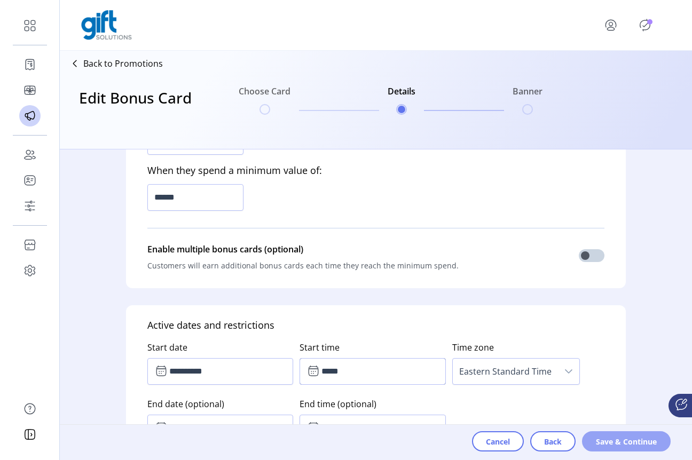
click at [613, 440] on span "Save & Continue" at bounding box center [626, 441] width 61 height 11
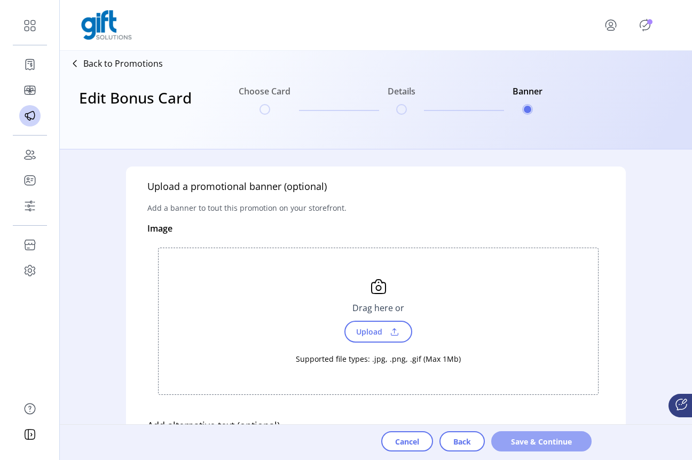
click at [551, 445] on span "Save & Continue" at bounding box center [541, 441] width 73 height 11
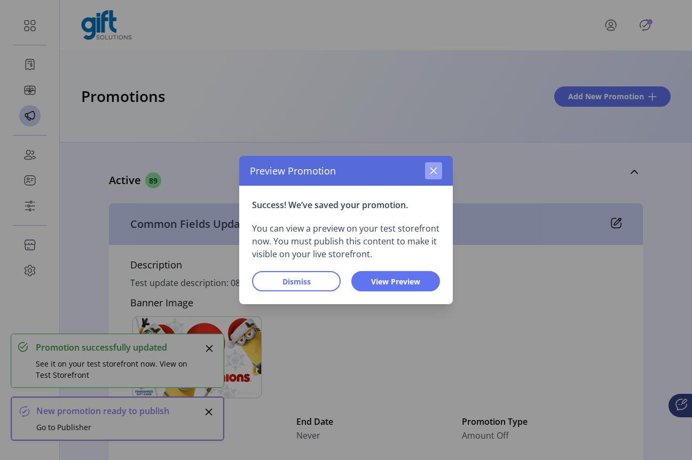
click at [434, 174] on icon "button" at bounding box center [433, 171] width 9 height 9
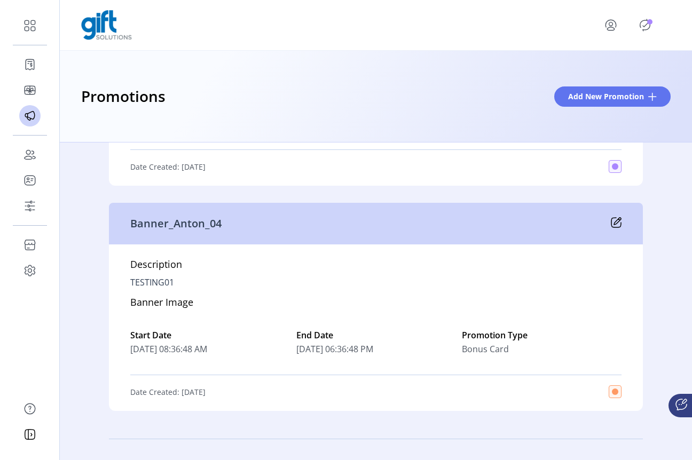
scroll to position [21126, 0]
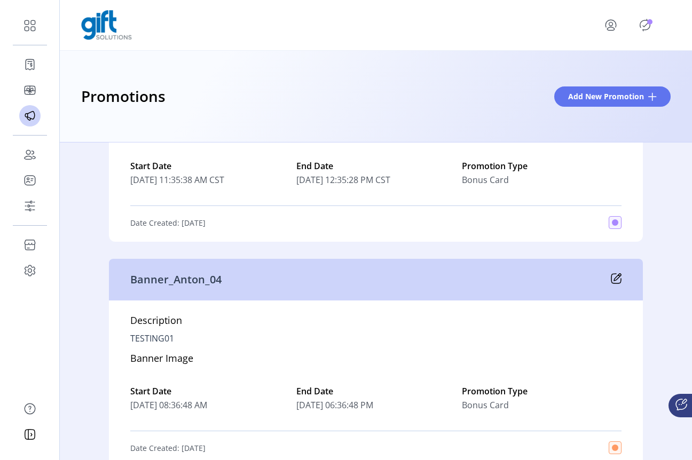
click at [616, 274] on icon at bounding box center [617, 277] width 7 height 7
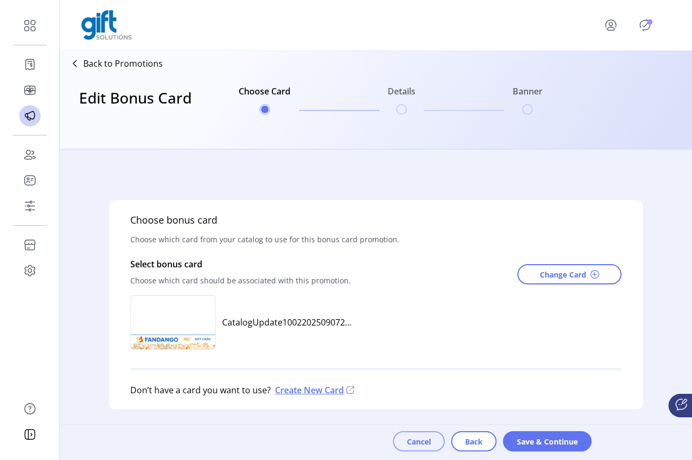
click at [416, 449] on button "Cancel" at bounding box center [419, 442] width 52 height 20
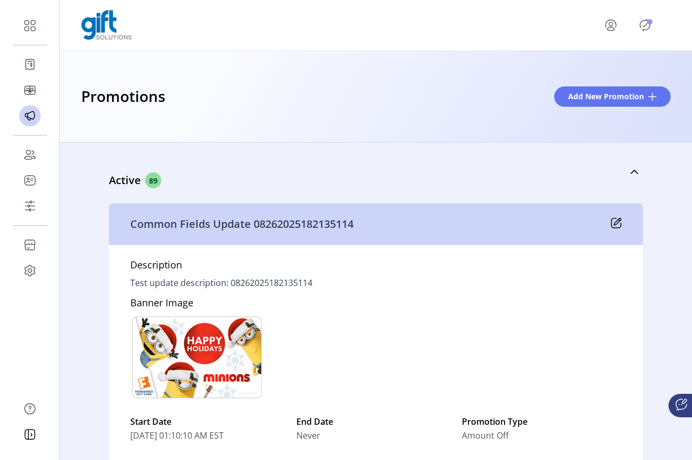
click at [611, 223] on icon at bounding box center [616, 223] width 11 height 11
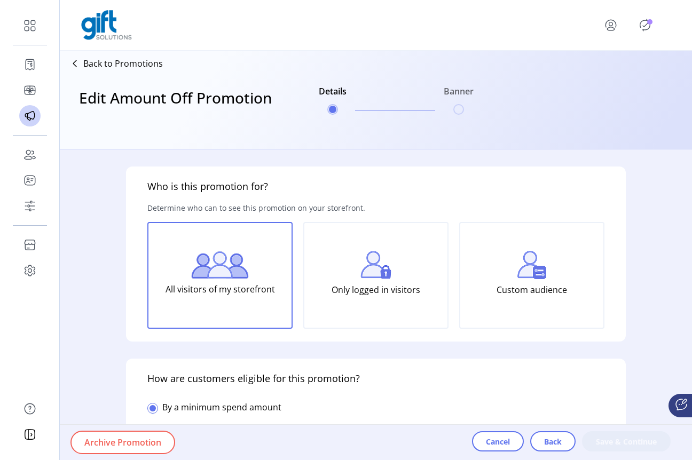
type input "**********"
type input "*****"
type input "**********"
type textarea "**********"
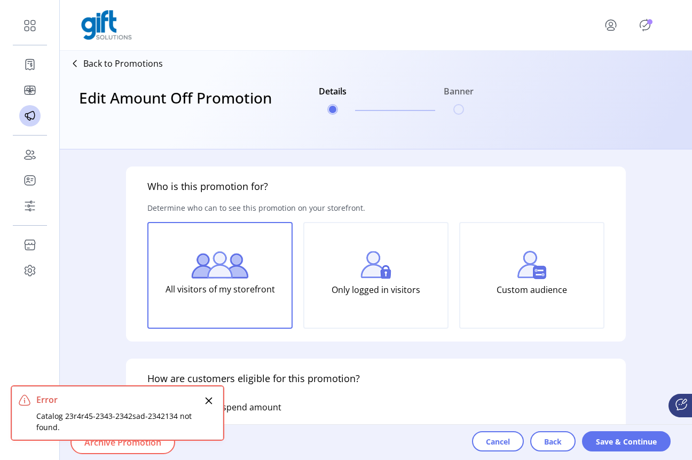
click at [206, 400] on icon "Close" at bounding box center [209, 401] width 9 height 9
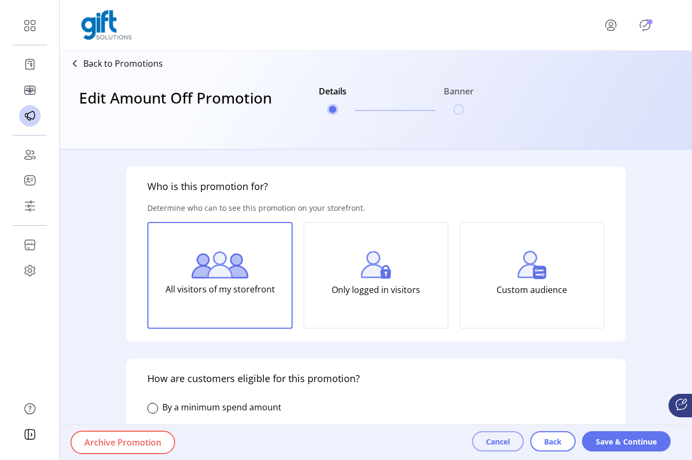
click at [491, 440] on span "Cancel" at bounding box center [498, 441] width 24 height 11
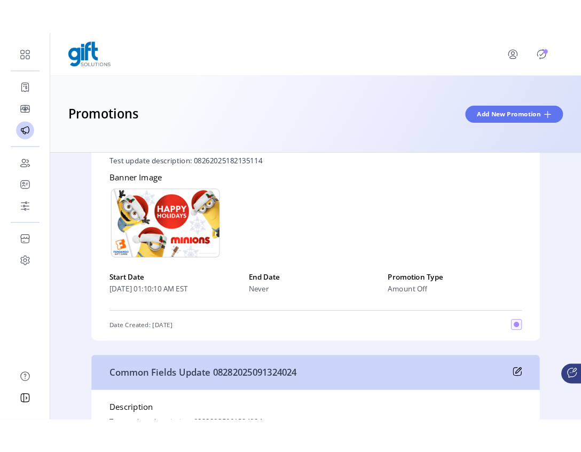
scroll to position [21104, 0]
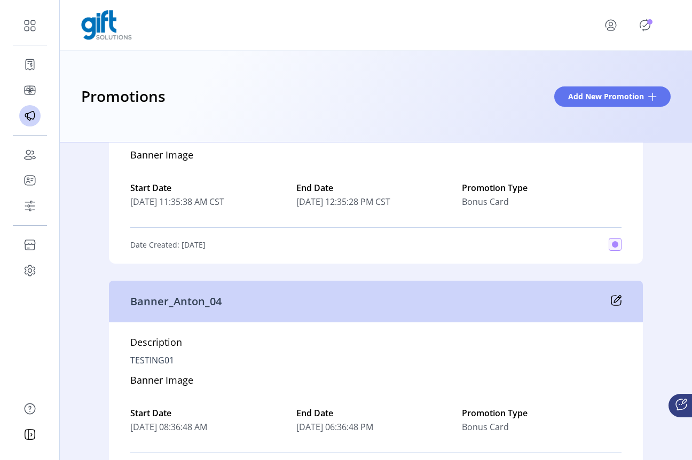
click at [611, 301] on icon at bounding box center [616, 300] width 11 height 11
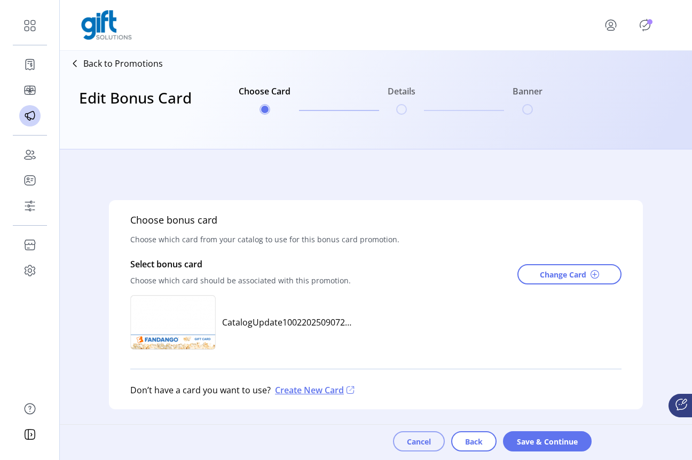
click at [419, 445] on span "Cancel" at bounding box center [419, 441] width 24 height 11
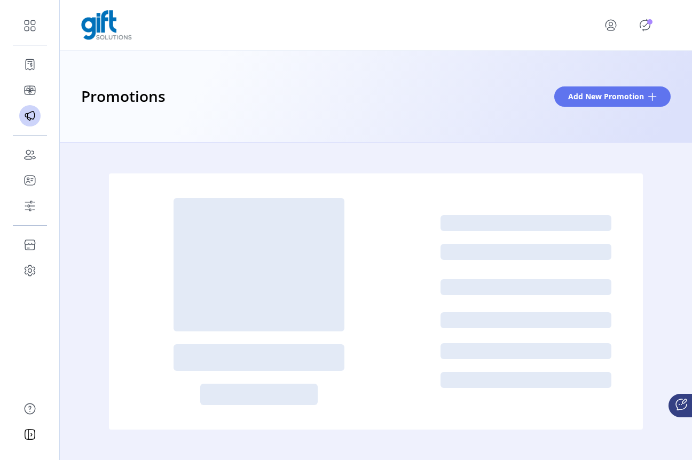
click at [647, 27] on icon "Publisher Panel" at bounding box center [645, 25] width 17 height 17
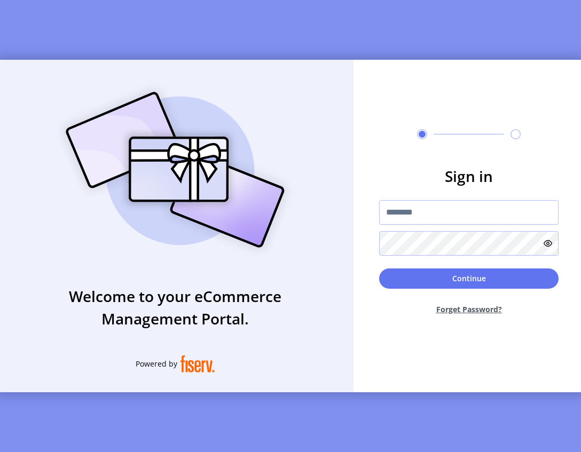
type input "**********"
